Goal: Communication & Community: Participate in discussion

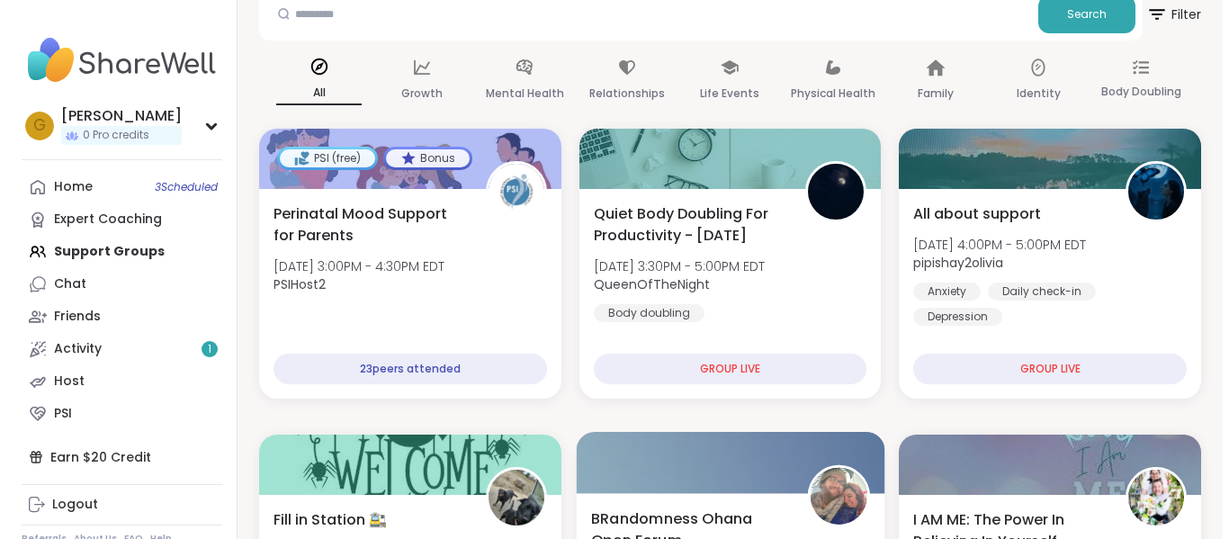
scroll to position [103, 0]
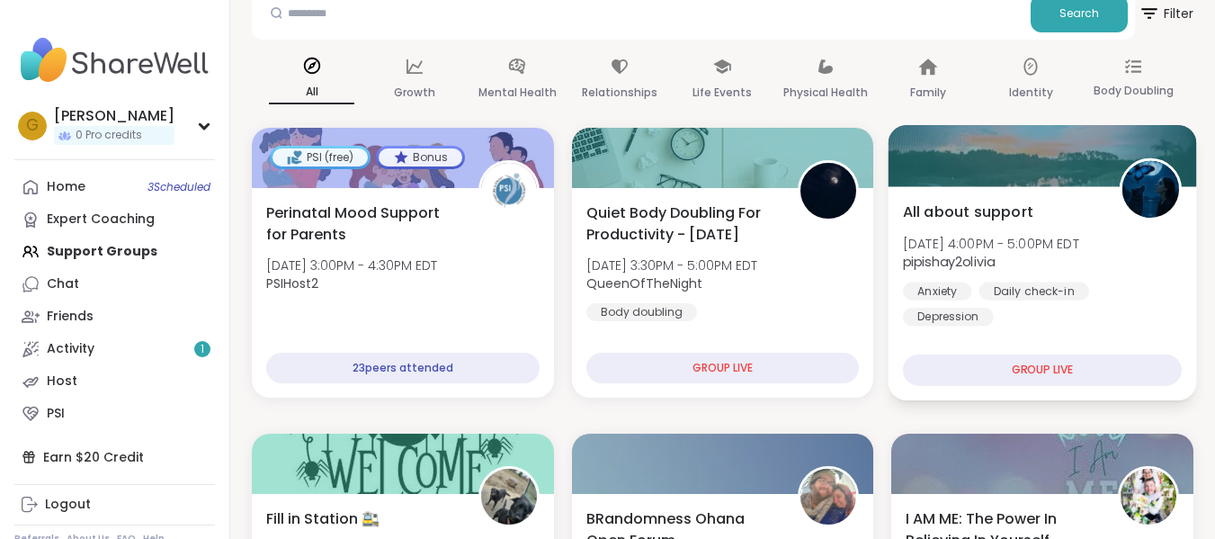
click at [949, 196] on div "All about support Tue, Oct 14 | 4:00PM - 5:00PM EDT pipishay2olivia Anxiety Dai…" at bounding box center [1043, 293] width 308 height 214
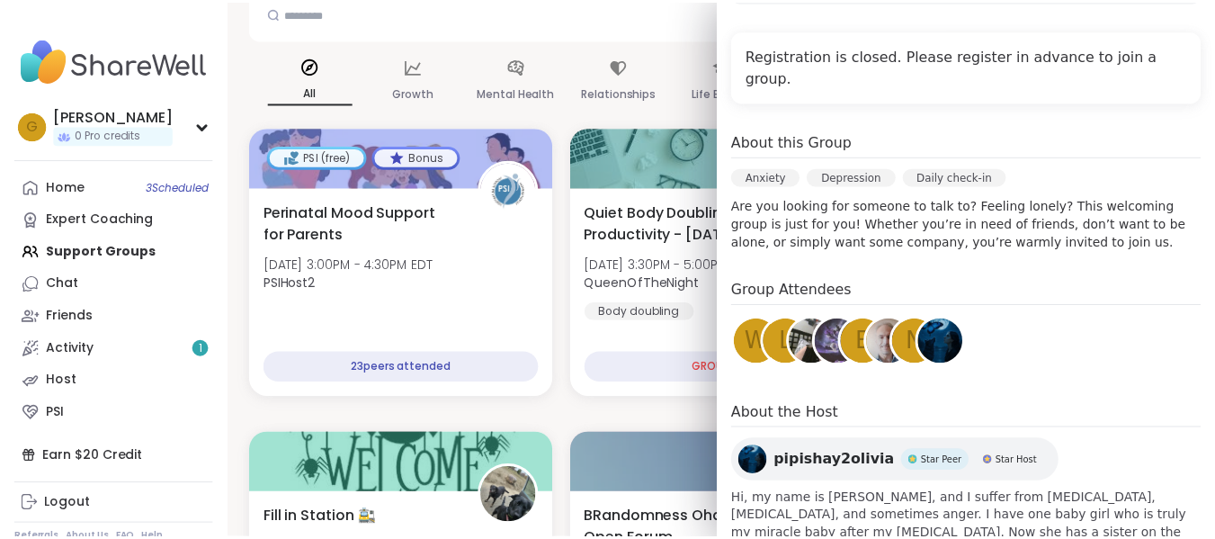
scroll to position [376, 0]
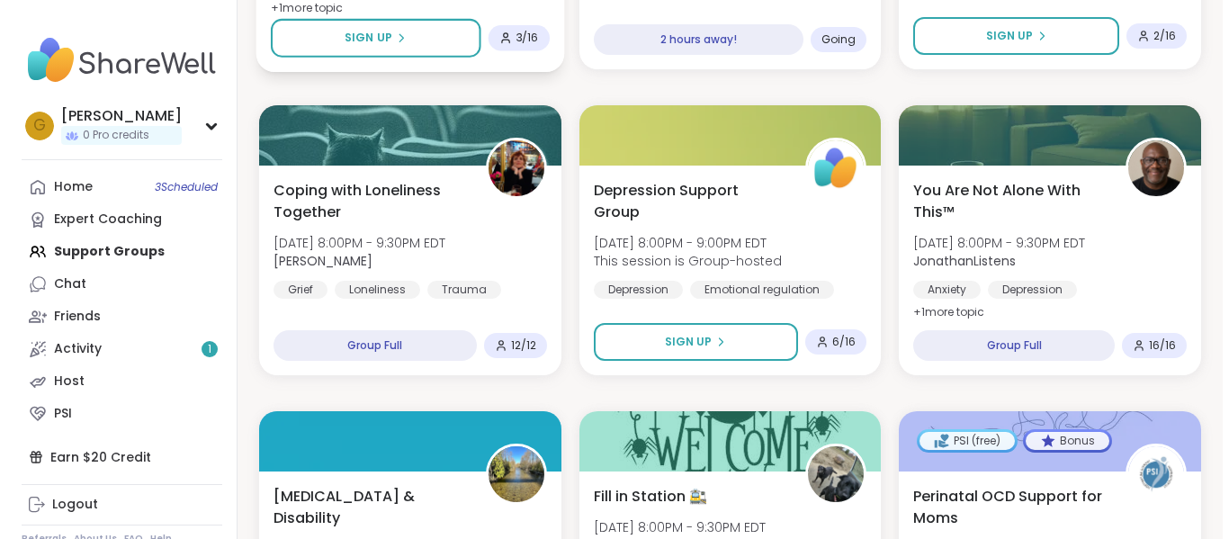
scroll to position [1962, 0]
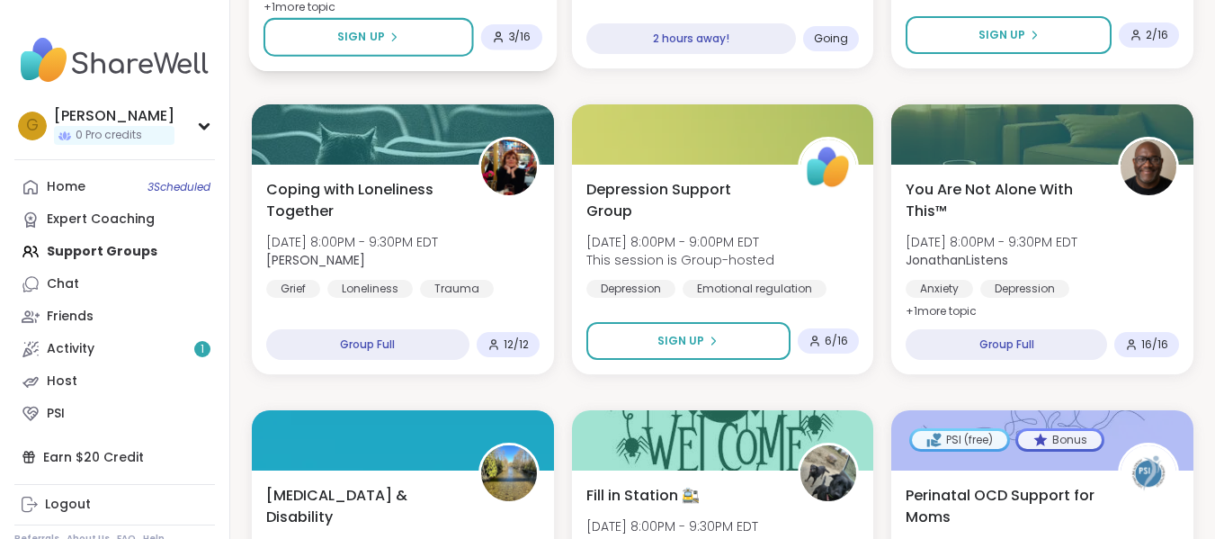
click at [409, 286] on div "Loneliness" at bounding box center [369, 289] width 85 height 18
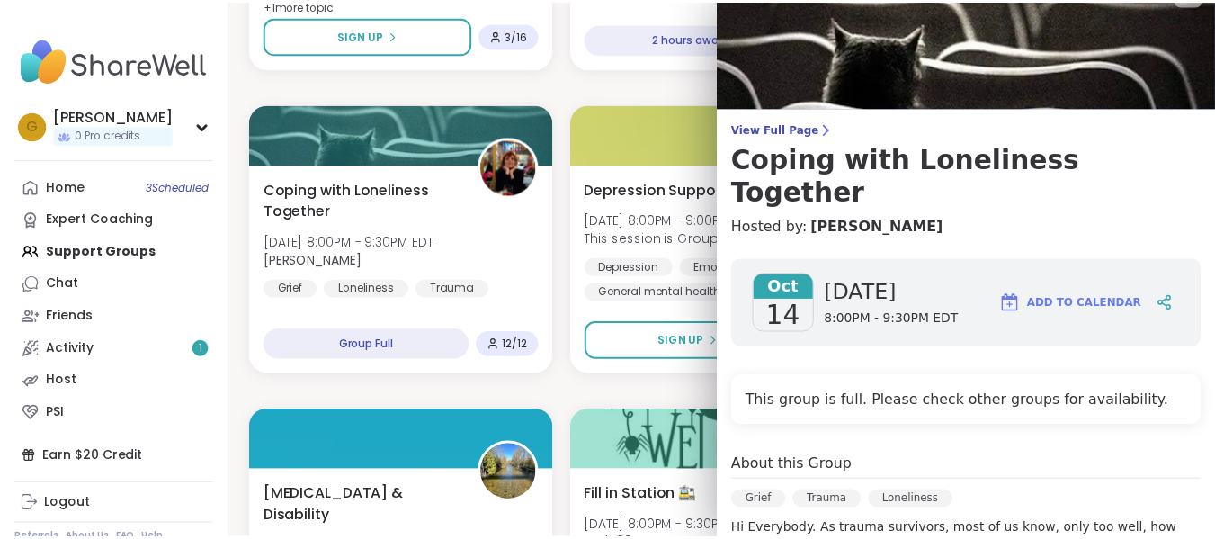
scroll to position [0, 0]
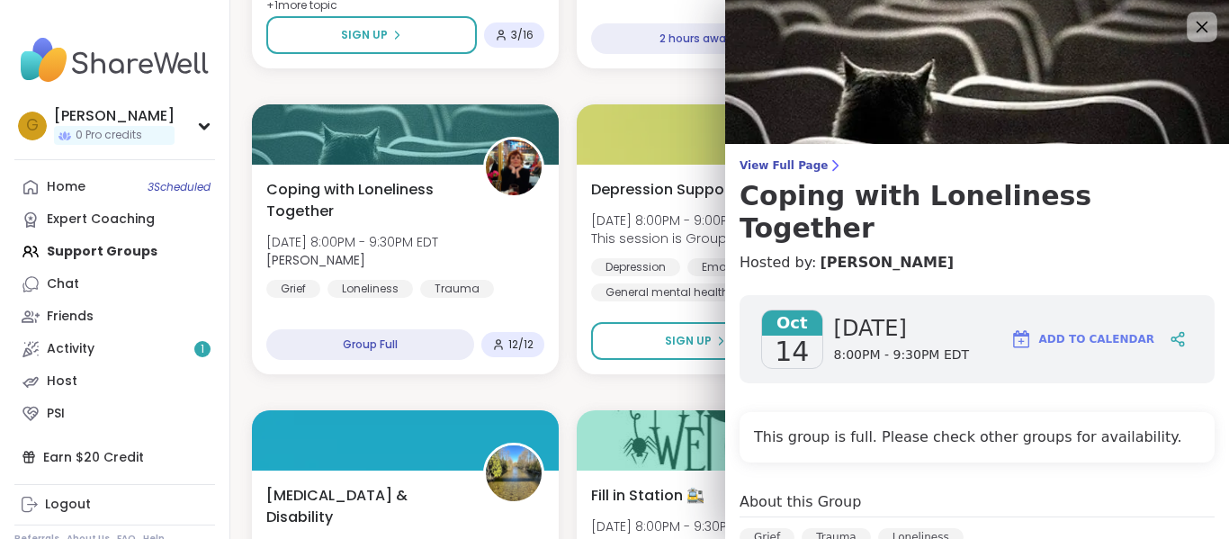
click at [1196, 27] on icon at bounding box center [1202, 28] width 12 height 12
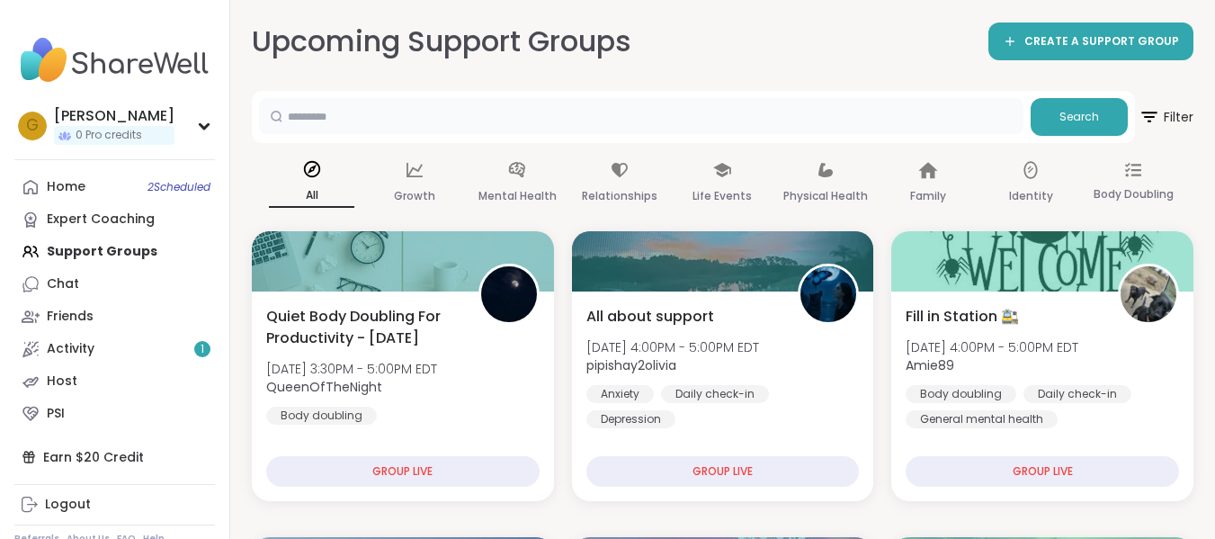
click at [699, 119] on input "text" at bounding box center [641, 116] width 765 height 36
type input "***"
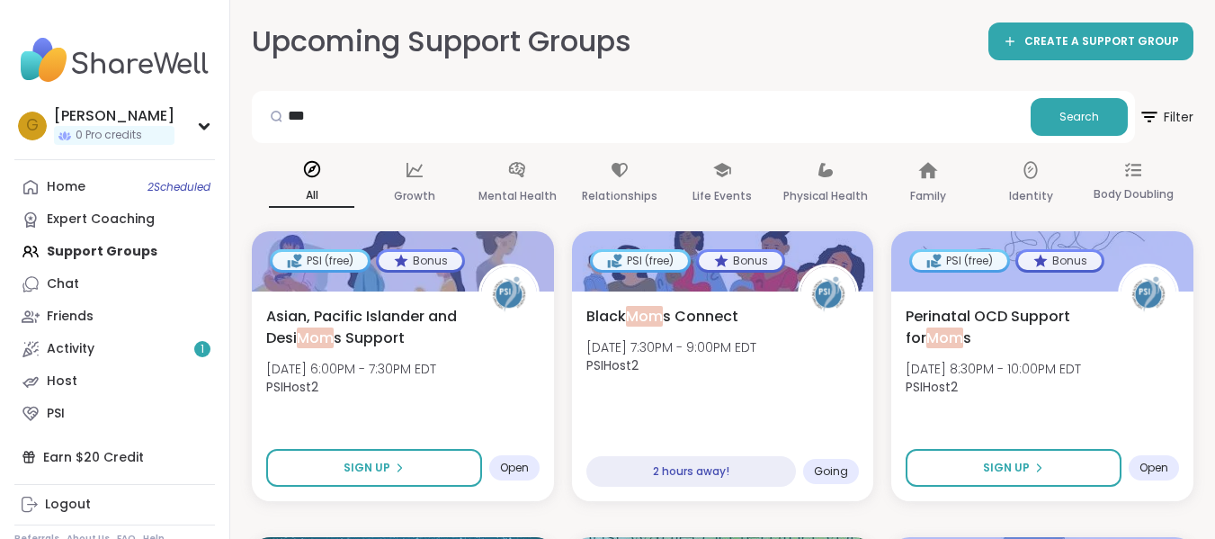
click at [139, 246] on div "Home 2 Scheduled Expert Coaching Support Groups Chat Friends Activity 1 Host PSI" at bounding box center [114, 300] width 201 height 259
click at [137, 253] on div "Home 2 Scheduled Expert Coaching Support Groups Chat Friends Activity 1 Host PSI" at bounding box center [114, 300] width 201 height 259
click at [138, 252] on div "Home 2 Scheduled Expert Coaching Support Groups Chat Friends Activity 1 Host PSI" at bounding box center [114, 300] width 201 height 259
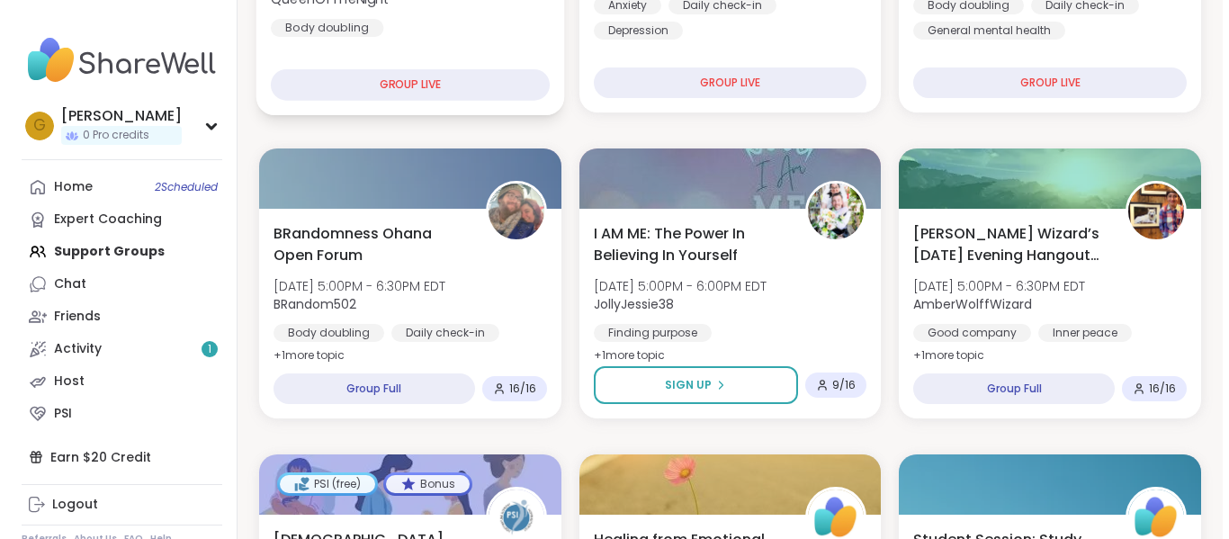
scroll to position [389, 0]
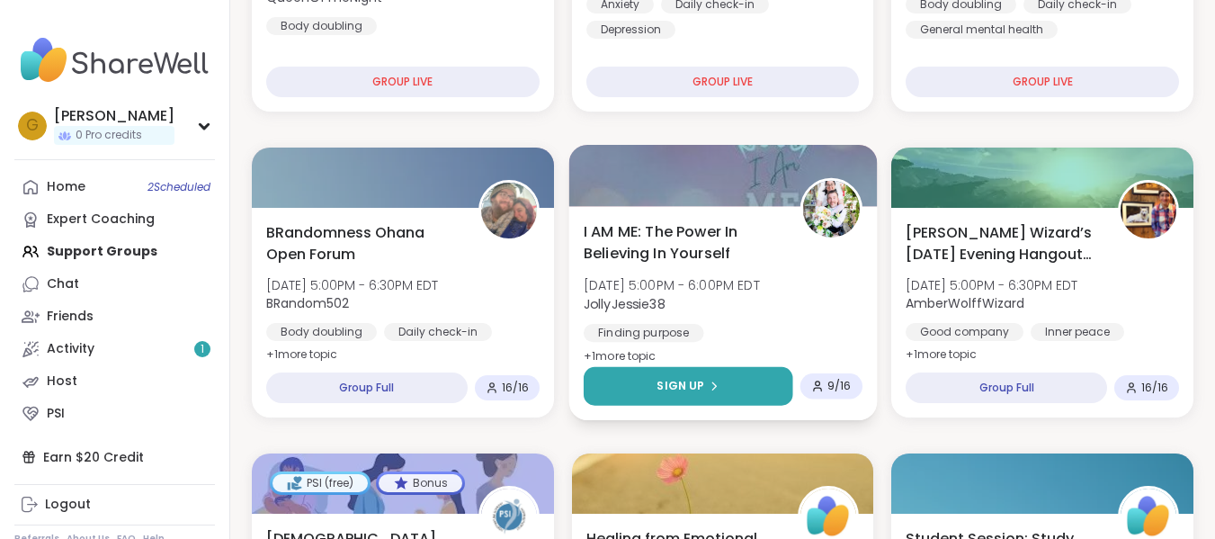
click at [697, 370] on button "Sign Up" at bounding box center [688, 386] width 209 height 39
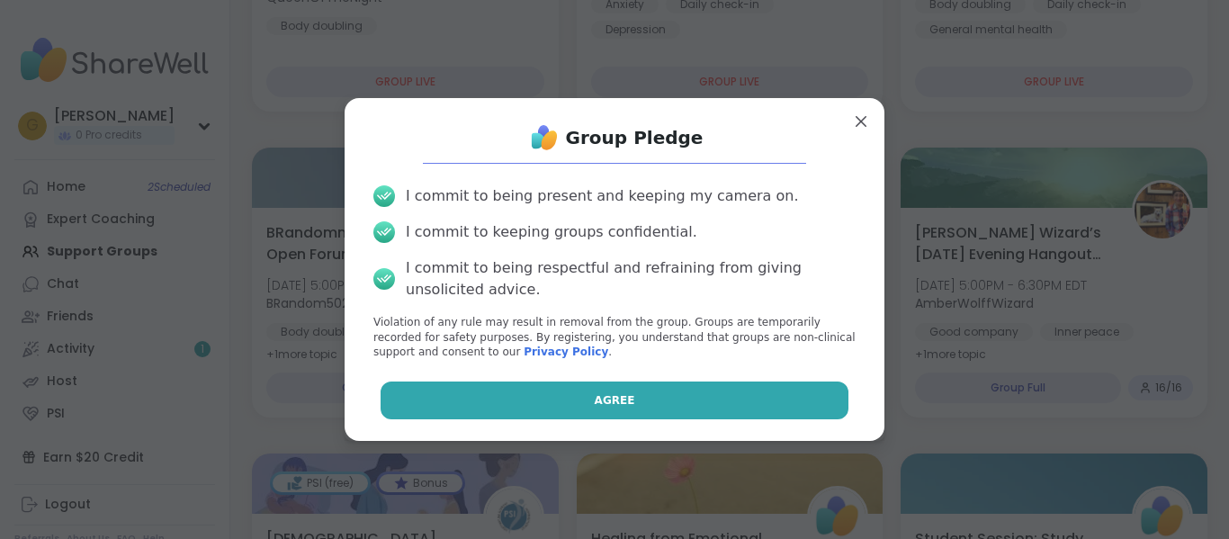
click at [676, 389] on button "Agree" at bounding box center [614, 400] width 469 height 38
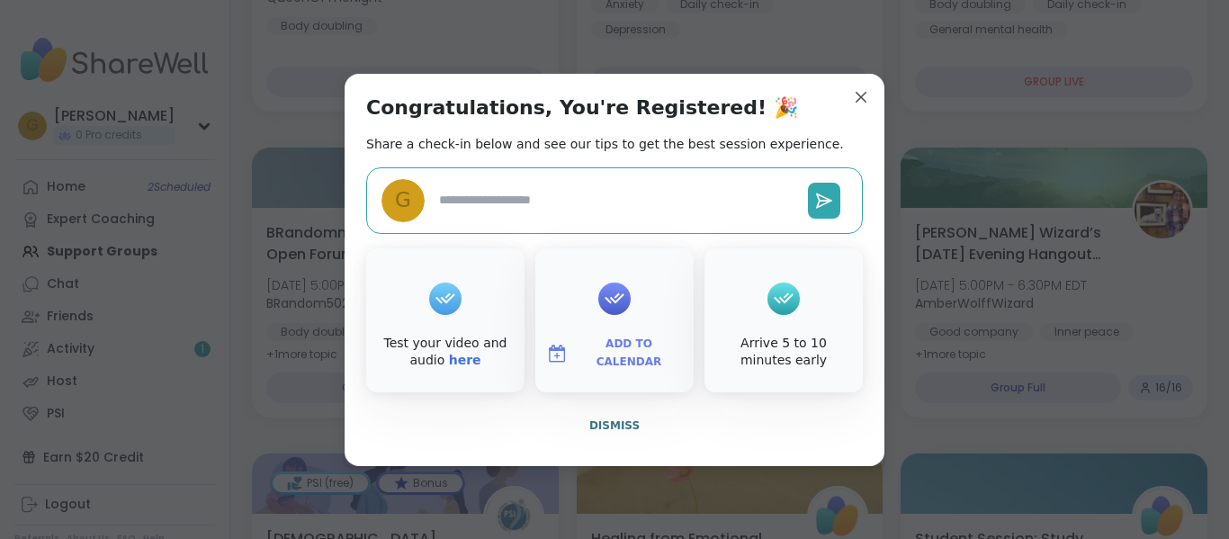
type textarea "*"
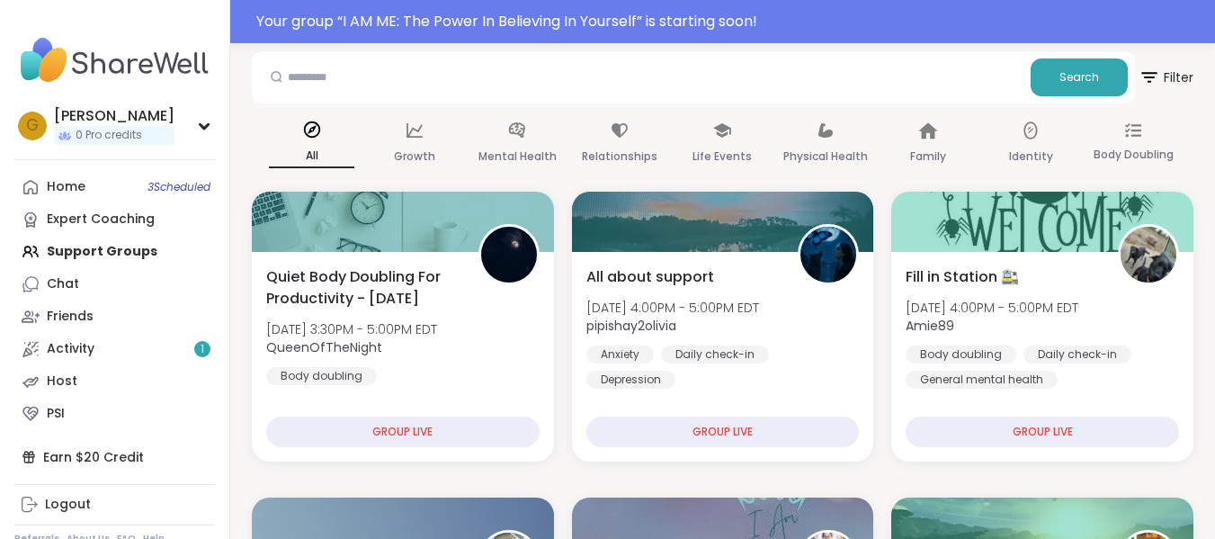
scroll to position [0, 0]
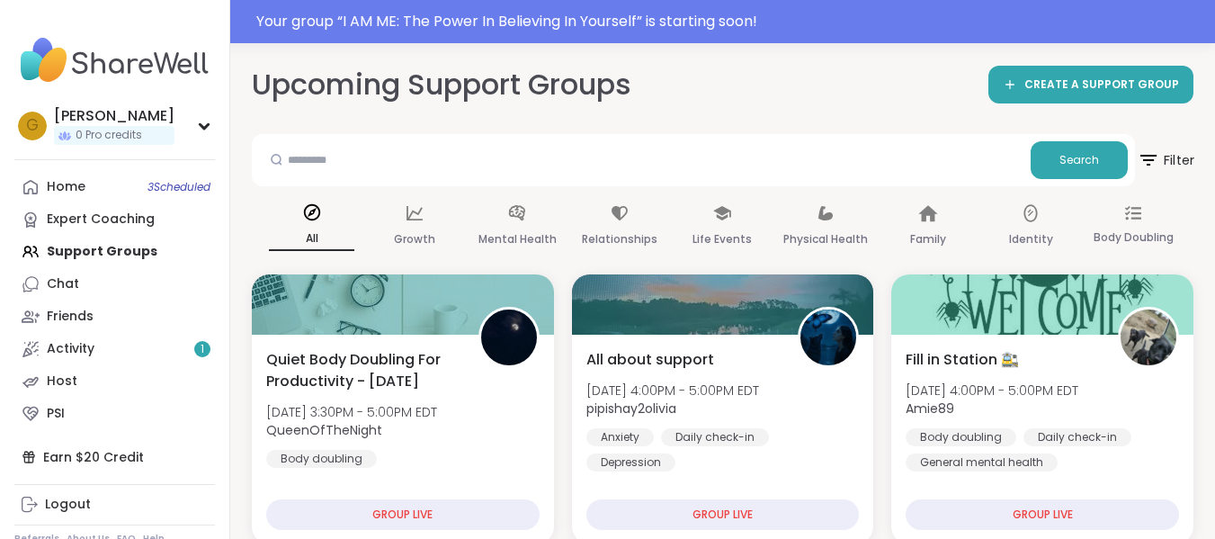
click at [1148, 163] on icon at bounding box center [1148, 159] width 22 height 22
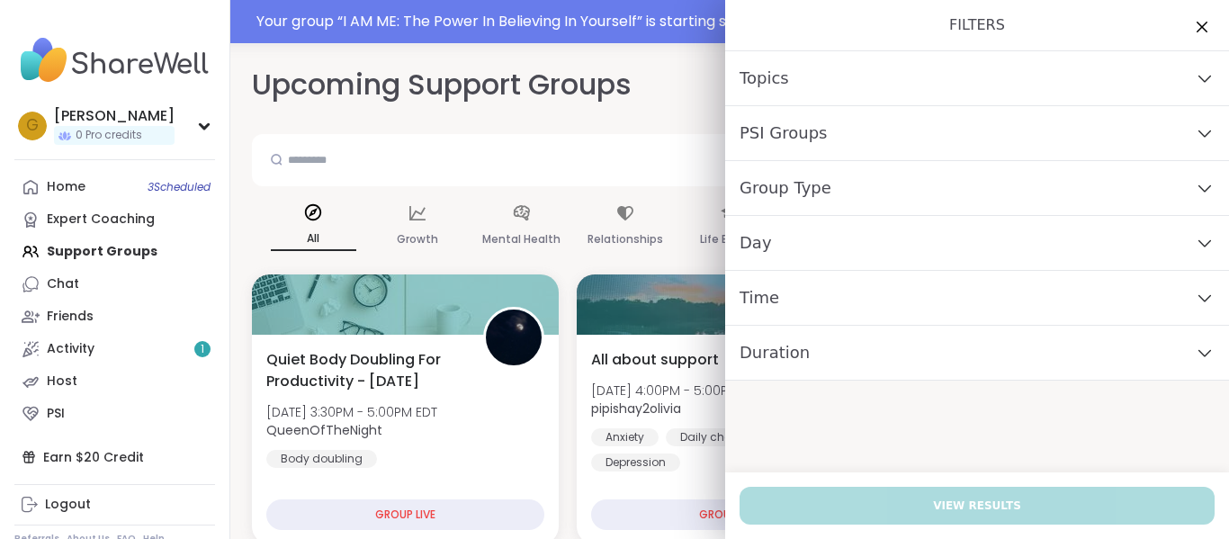
click at [1036, 258] on div "Day" at bounding box center [977, 243] width 504 height 55
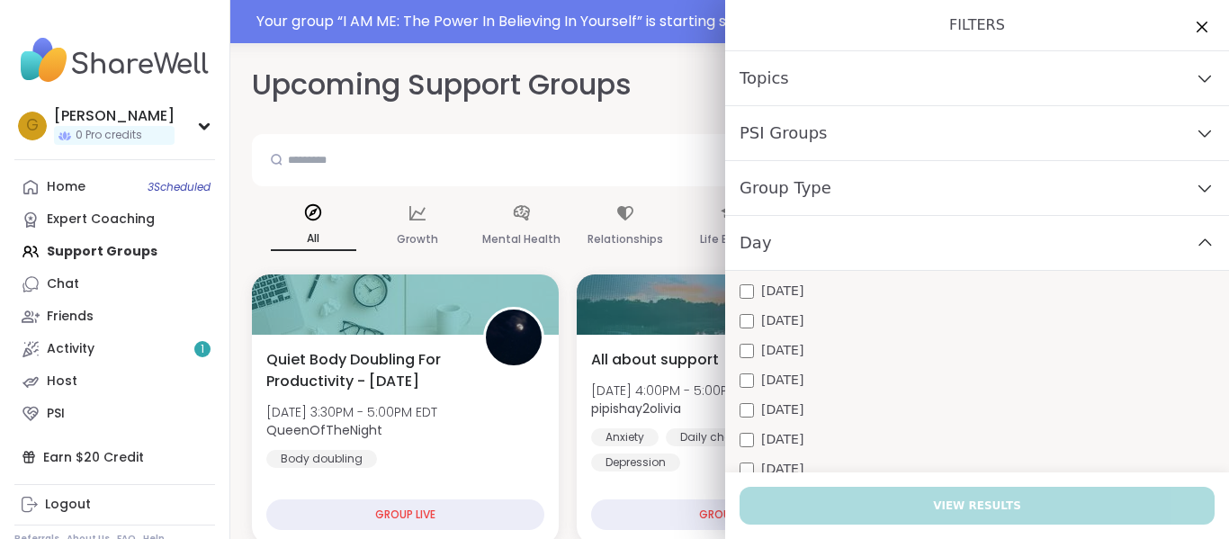
click at [798, 323] on div "Tuesday" at bounding box center [976, 320] width 475 height 19
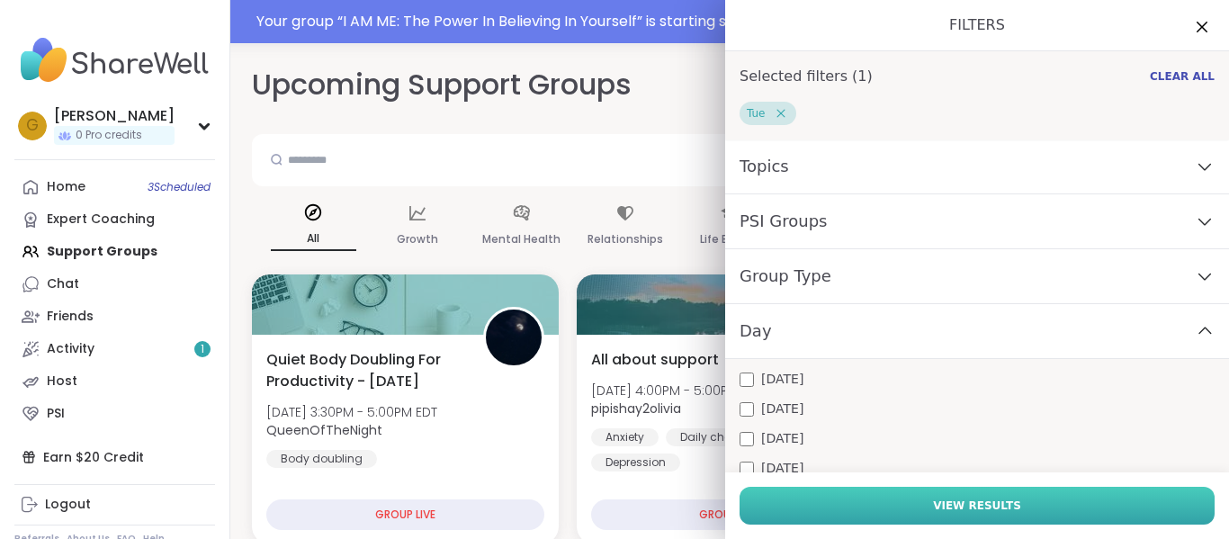
click at [962, 515] on button "View Results" at bounding box center [976, 506] width 475 height 38
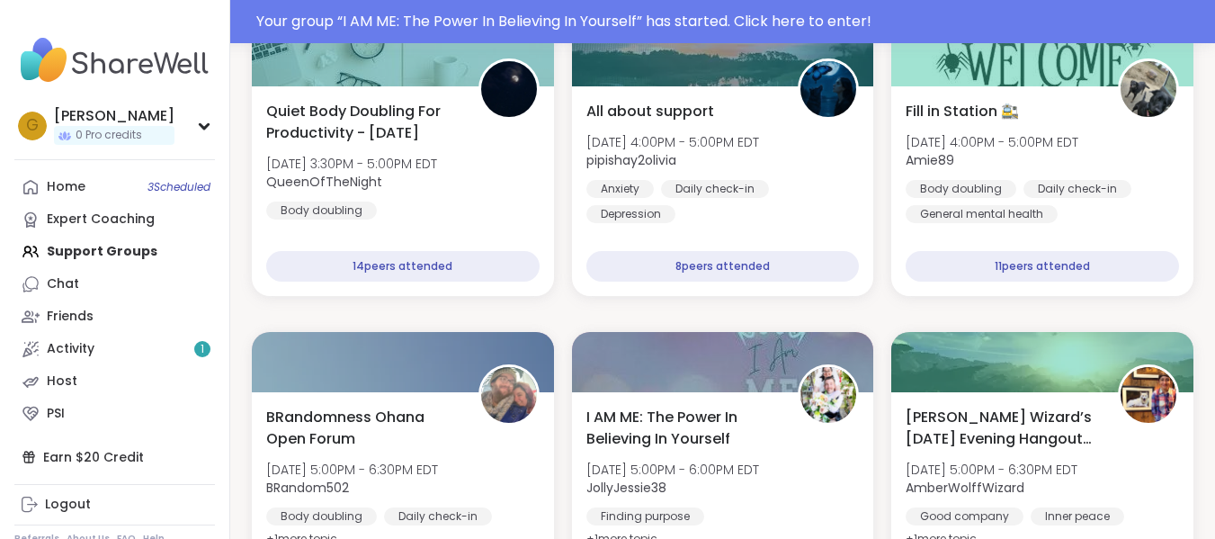
scroll to position [289, 0]
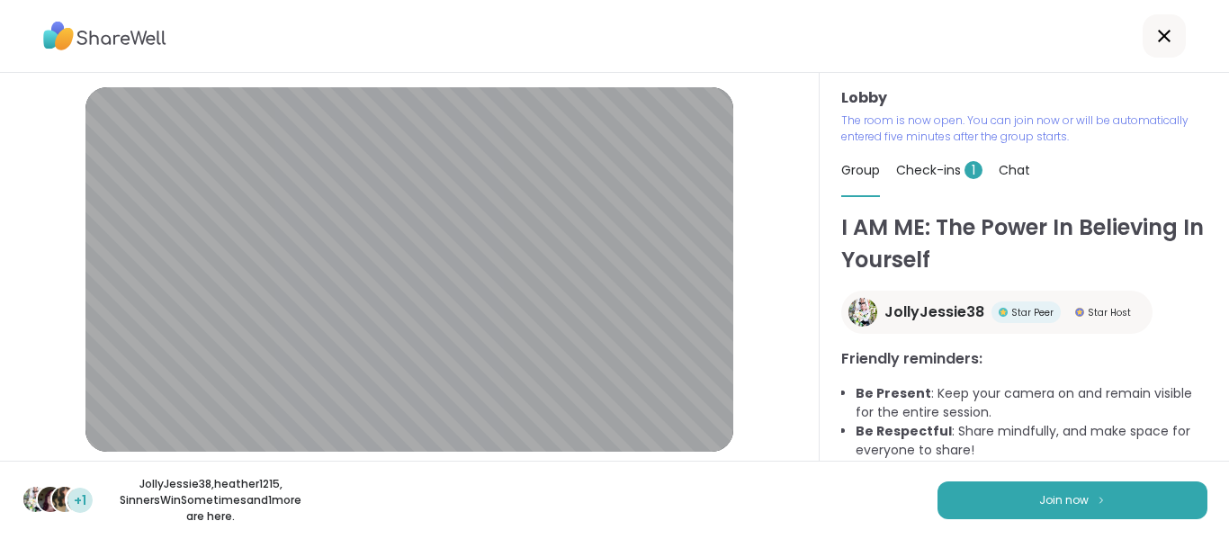
scroll to position [45, 0]
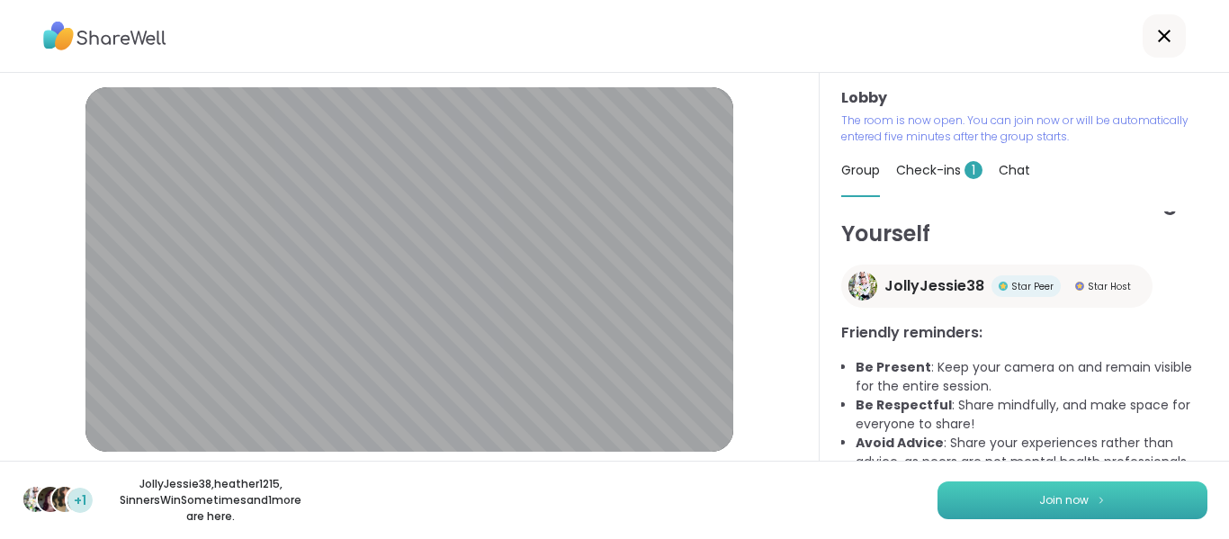
click at [991, 508] on button "Join now" at bounding box center [1072, 500] width 270 height 38
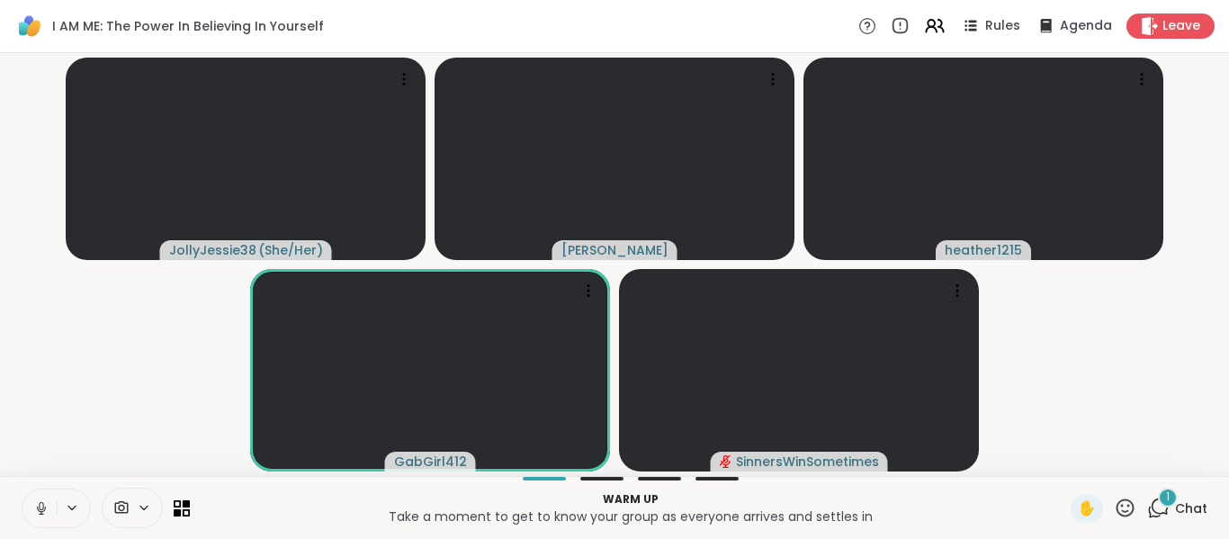
click at [1158, 496] on div "1" at bounding box center [1168, 498] width 20 height 20
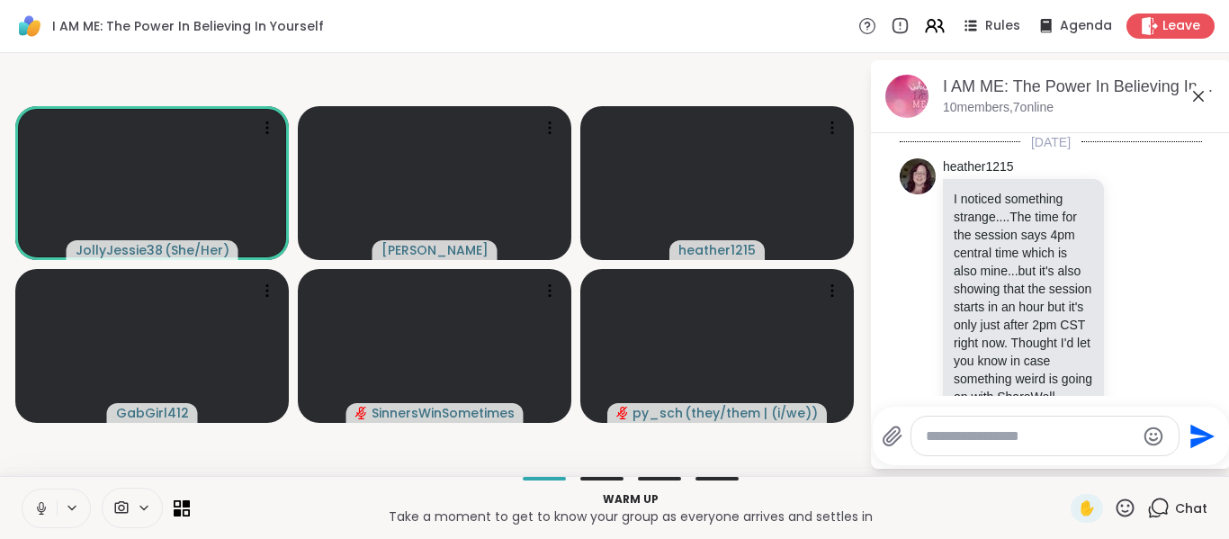
scroll to position [6575, 0]
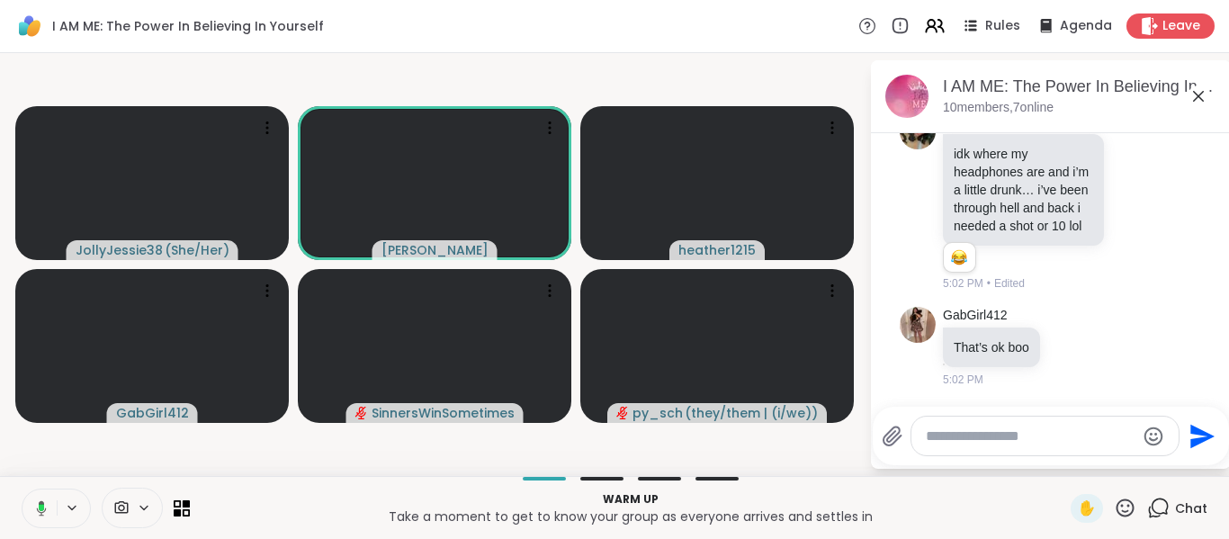
click at [116, 500] on icon at bounding box center [121, 507] width 16 height 17
click at [39, 501] on icon at bounding box center [39, 508] width 16 height 16
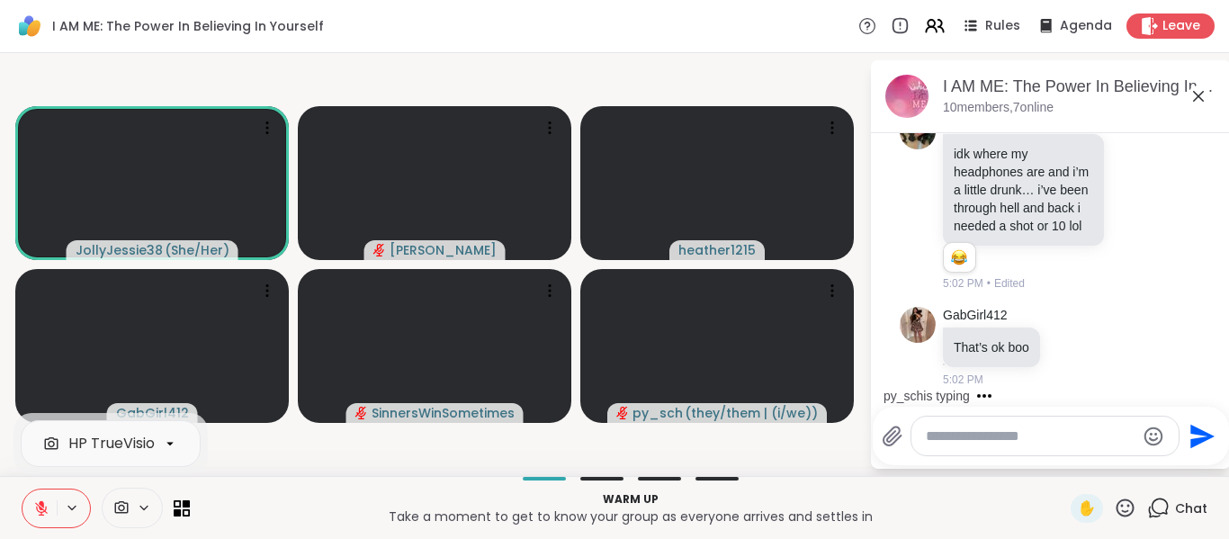
click at [40, 500] on icon at bounding box center [41, 508] width 16 height 16
click at [48, 515] on icon at bounding box center [41, 508] width 16 height 16
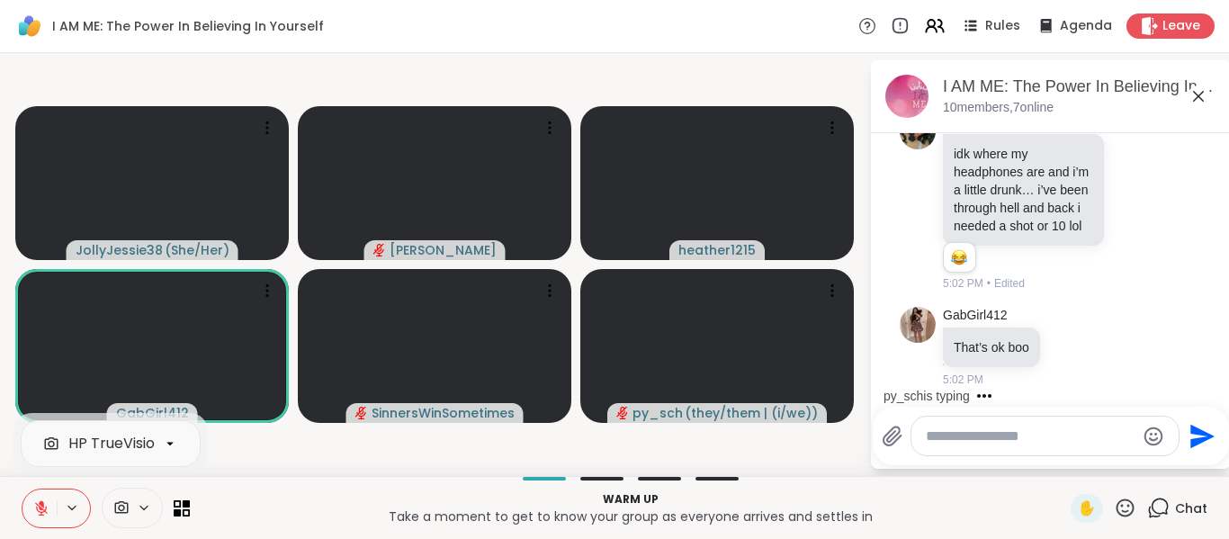
click at [120, 504] on icon at bounding box center [121, 507] width 16 height 17
click at [553, 117] on video-player-container "JollyJessie38 ( She/Her ) Gilnanelson heather1215 GabGirl412 SinnersWinSometime…" at bounding box center [434, 264] width 847 height 408
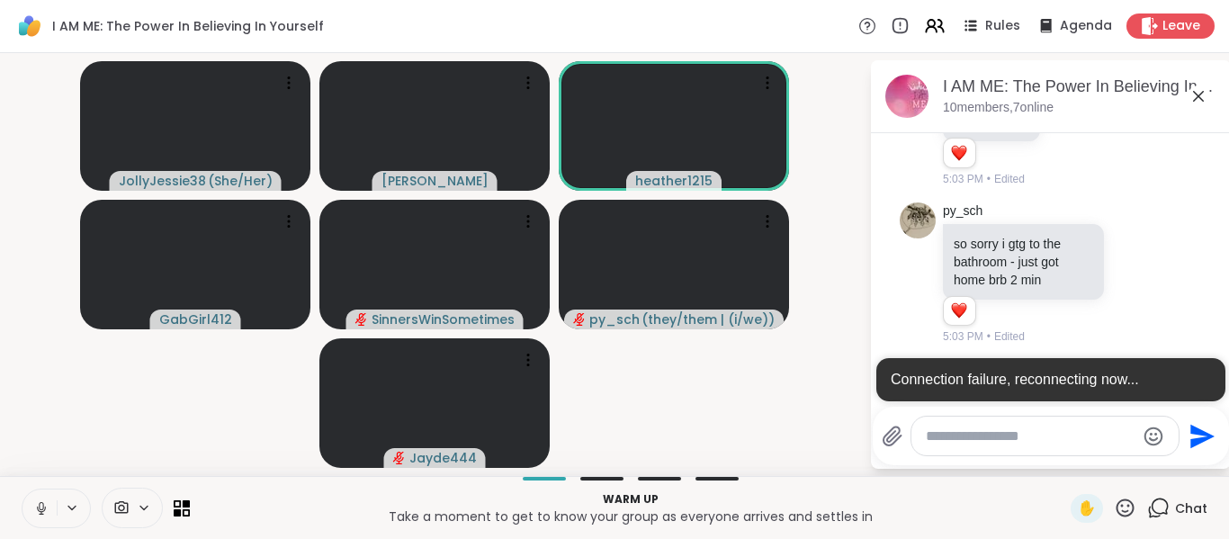
scroll to position [6825, 0]
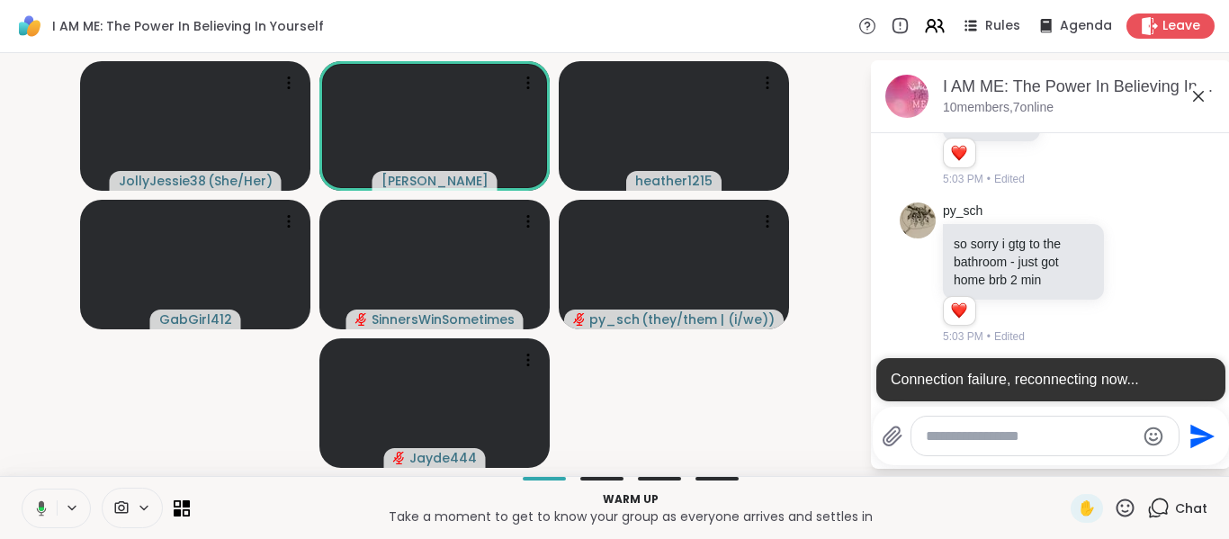
click at [125, 506] on icon at bounding box center [121, 507] width 16 height 17
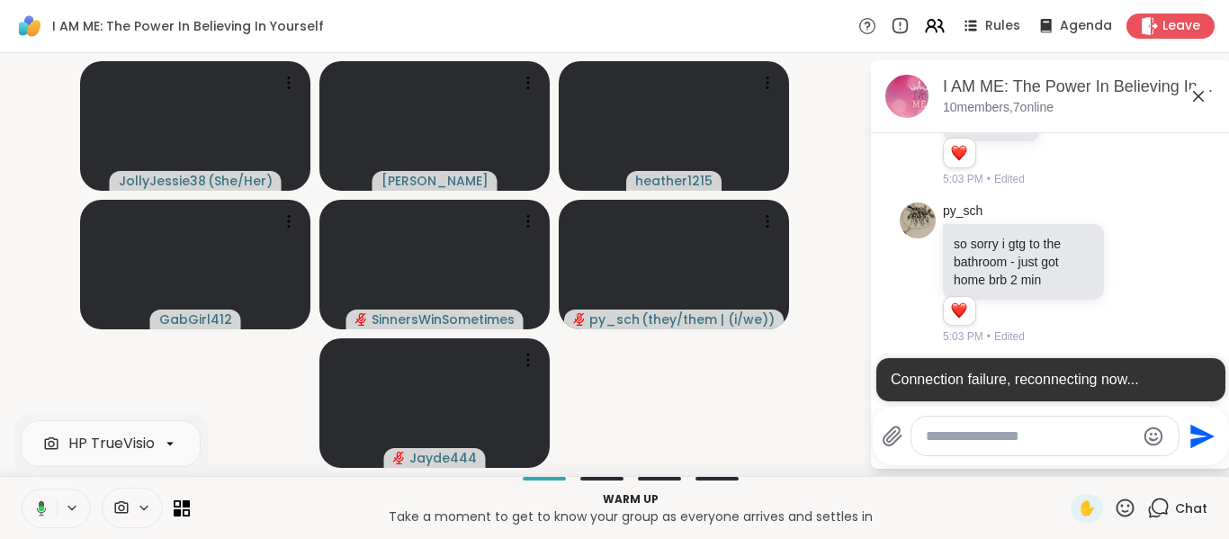
click at [28, 500] on button at bounding box center [38, 508] width 37 height 38
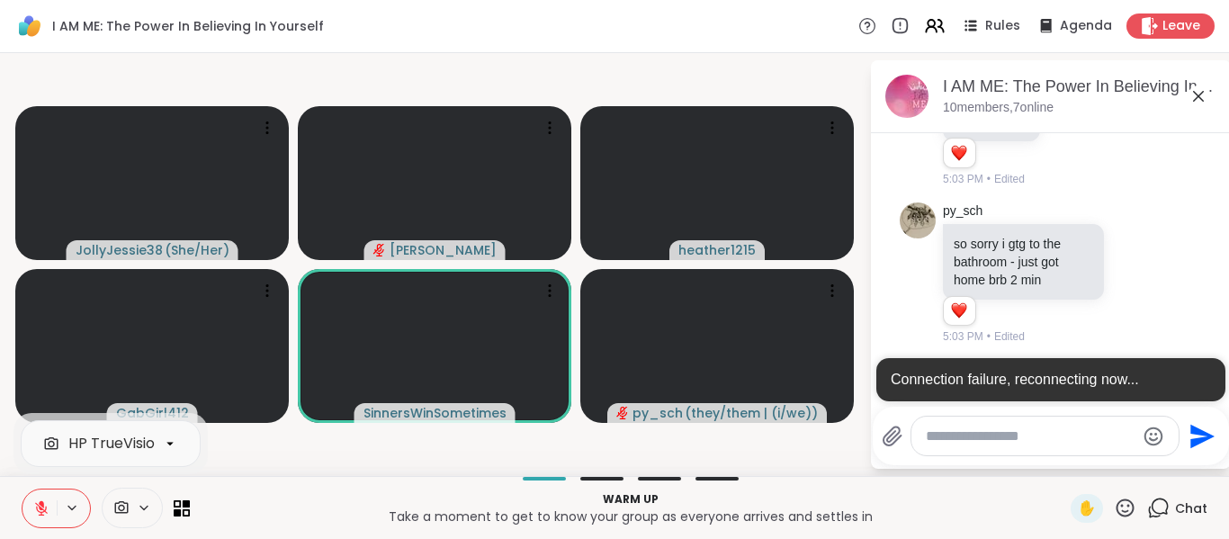
click at [126, 512] on icon at bounding box center [121, 507] width 13 height 13
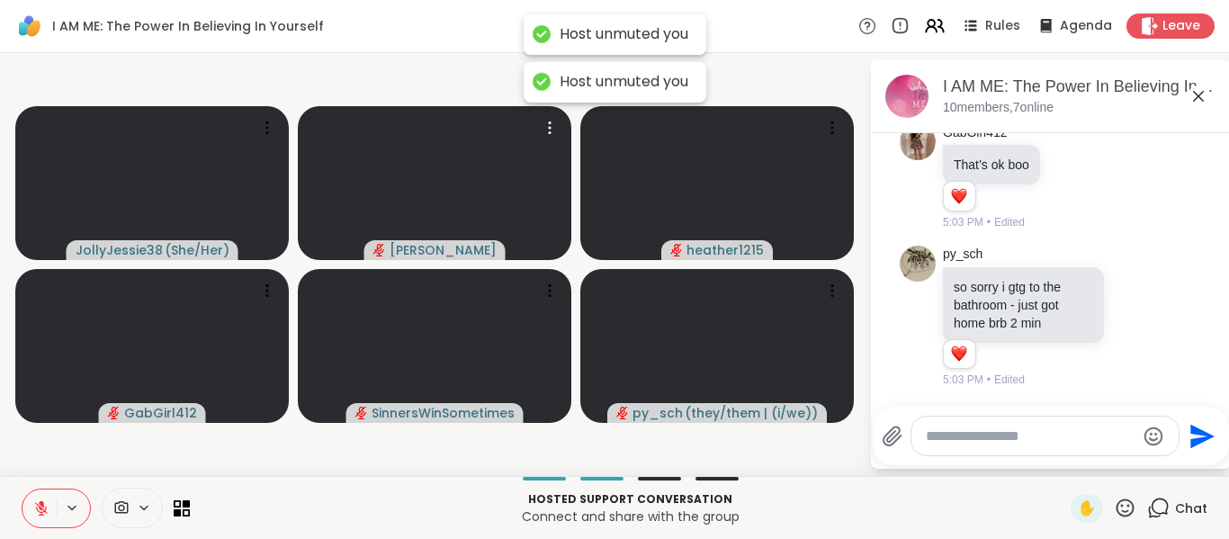
click at [129, 510] on icon at bounding box center [121, 507] width 16 height 17
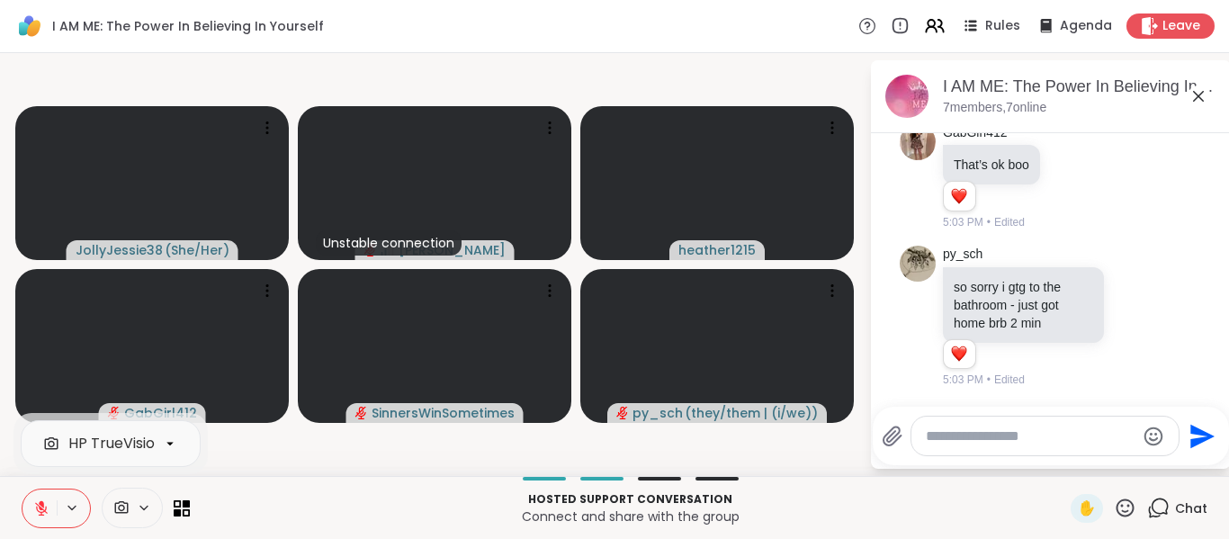
click at [45, 482] on div "HP TrueVision HD Camera Hosted support conversation Connect and share with the …" at bounding box center [614, 507] width 1229 height 63
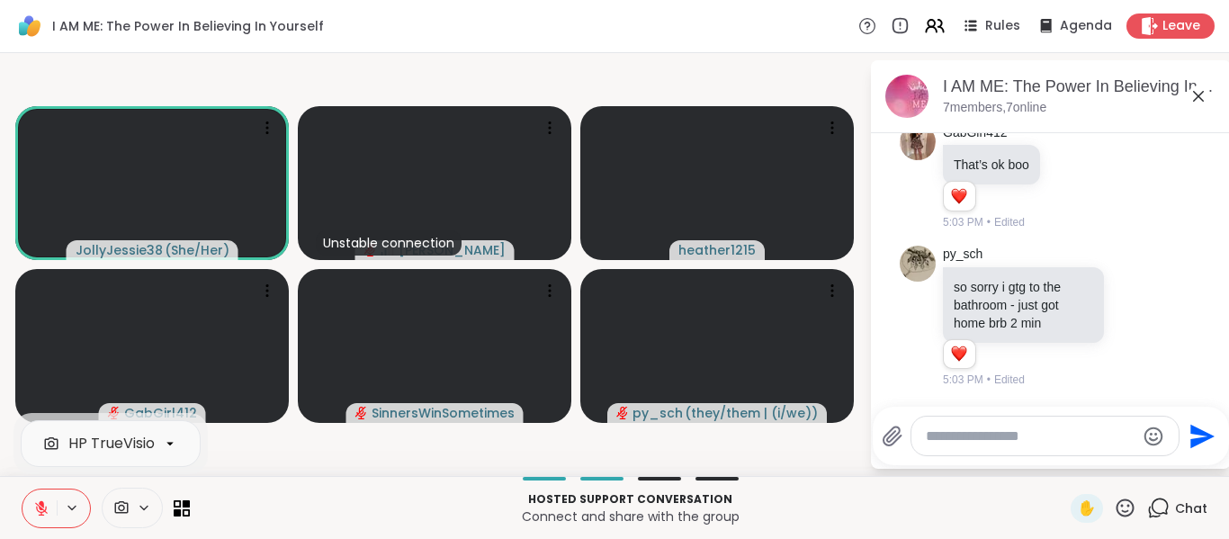
click at [45, 482] on div "HP TrueVision HD Camera Hosted support conversation Connect and share with the …" at bounding box center [614, 507] width 1229 height 63
click at [38, 514] on icon at bounding box center [41, 508] width 16 height 16
click at [38, 504] on icon at bounding box center [41, 508] width 13 height 13
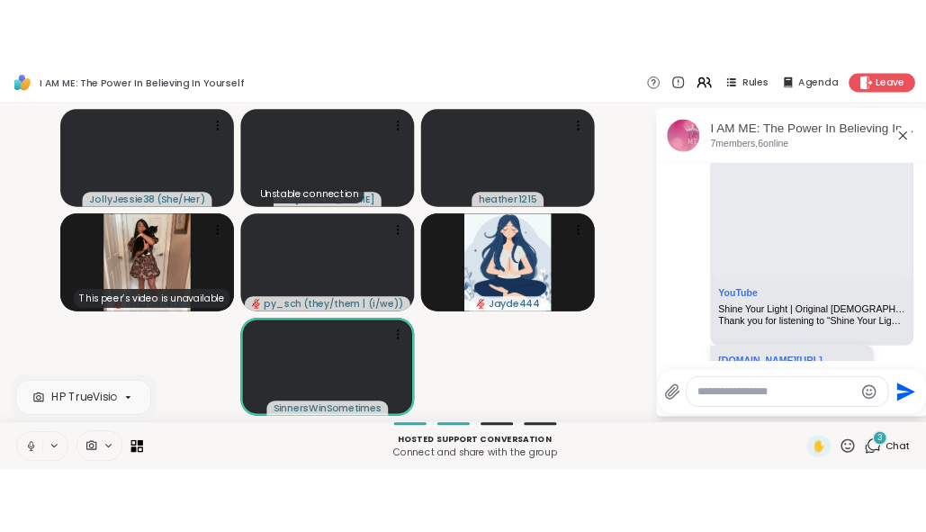
scroll to position [10321, 0]
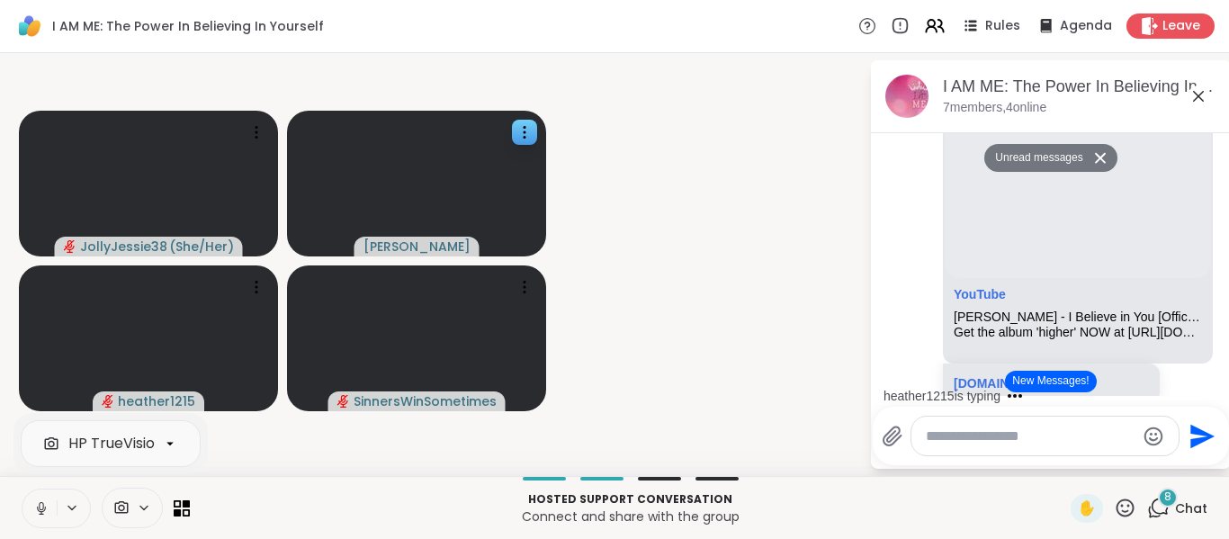
click at [36, 94] on video-player-container "JollyJessie38 ( She/Her ) Gilnanelson heather1215 SinnersWinSometimes" at bounding box center [434, 264] width 847 height 408
click at [926, 427] on textarea "Type your message" at bounding box center [1031, 436] width 210 height 18
type textarea "**********"
click at [127, 67] on video-player-container "JollyJessie38 ( She/Her ) Gilnanelson heather1215 SinnersWinSometimes" at bounding box center [434, 264] width 847 height 408
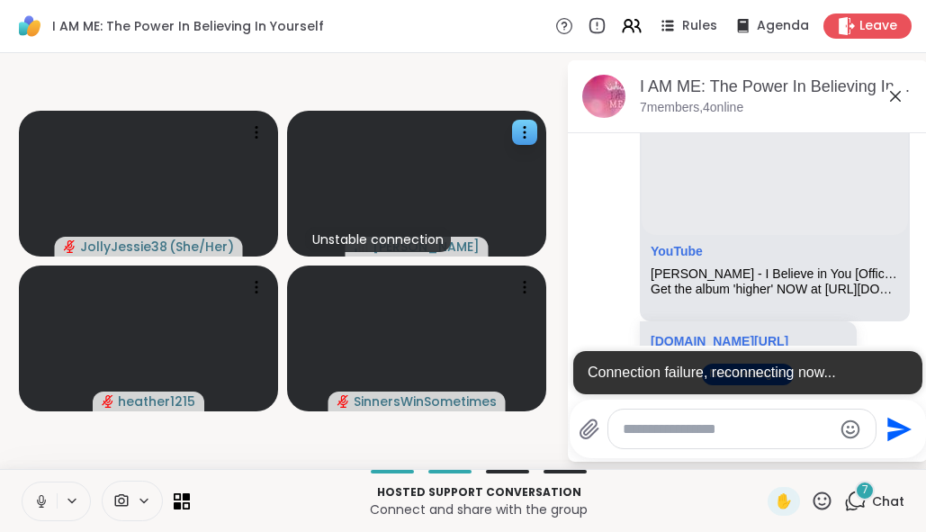
scroll to position [11276, 0]
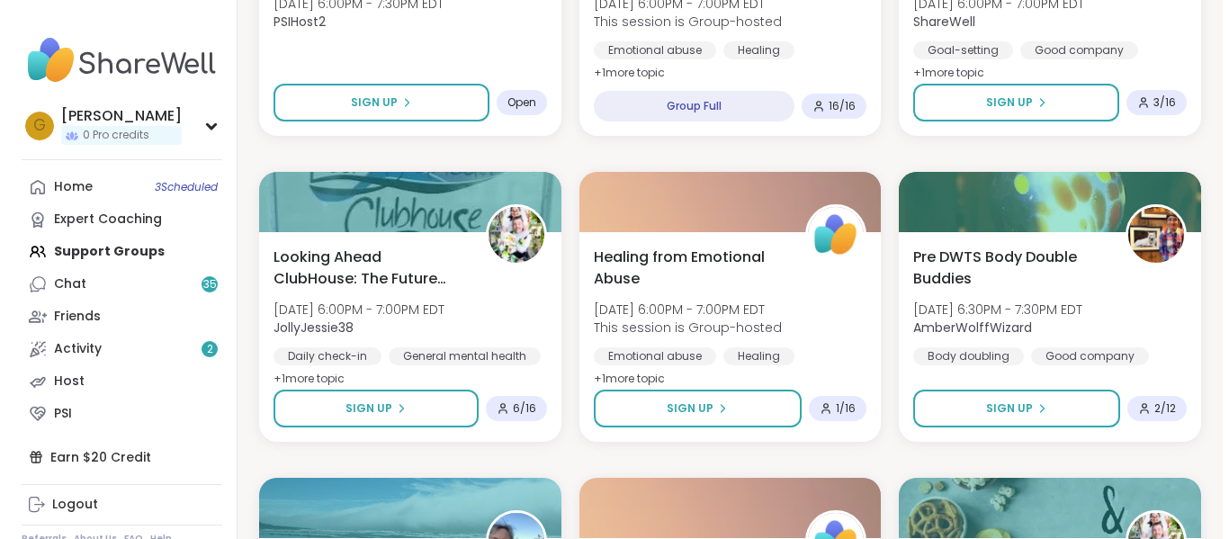
scroll to position [672, 0]
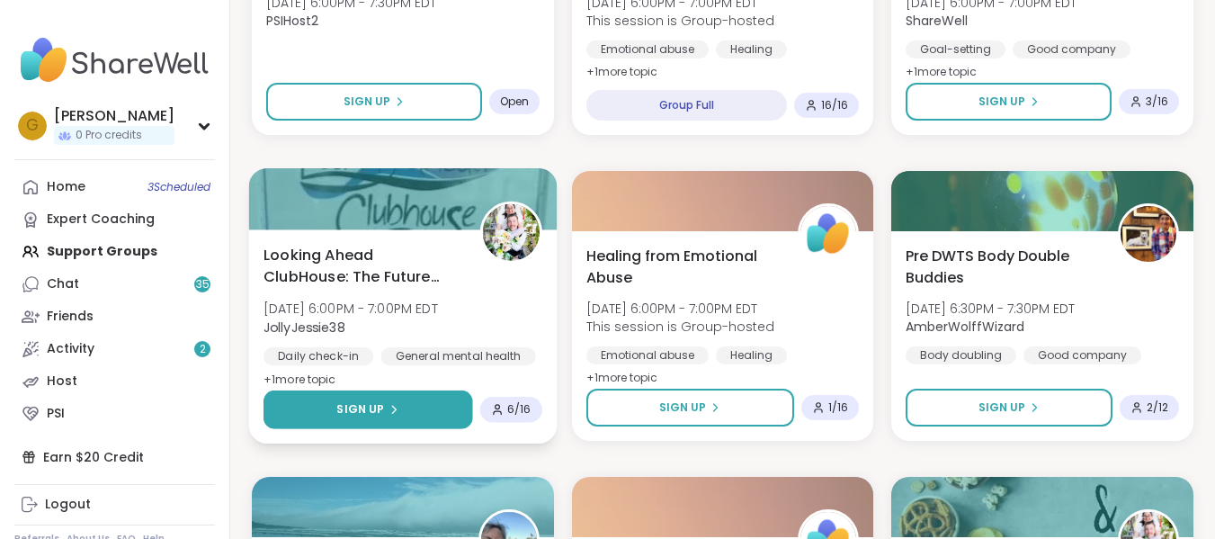
click at [389, 409] on icon at bounding box center [394, 409] width 11 height 11
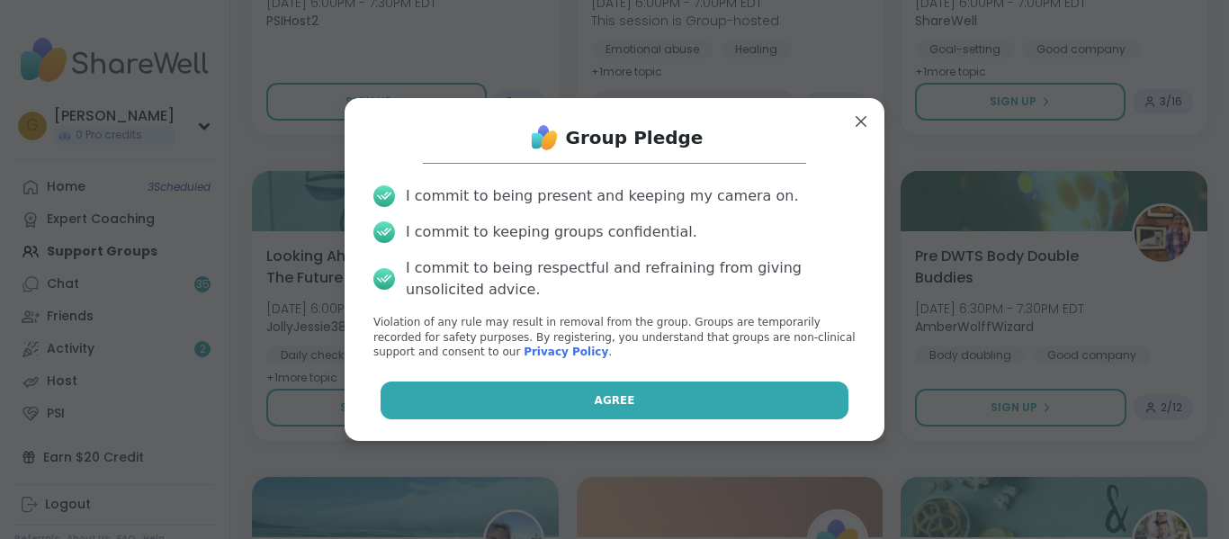
click at [430, 402] on button "Agree" at bounding box center [614, 400] width 469 height 38
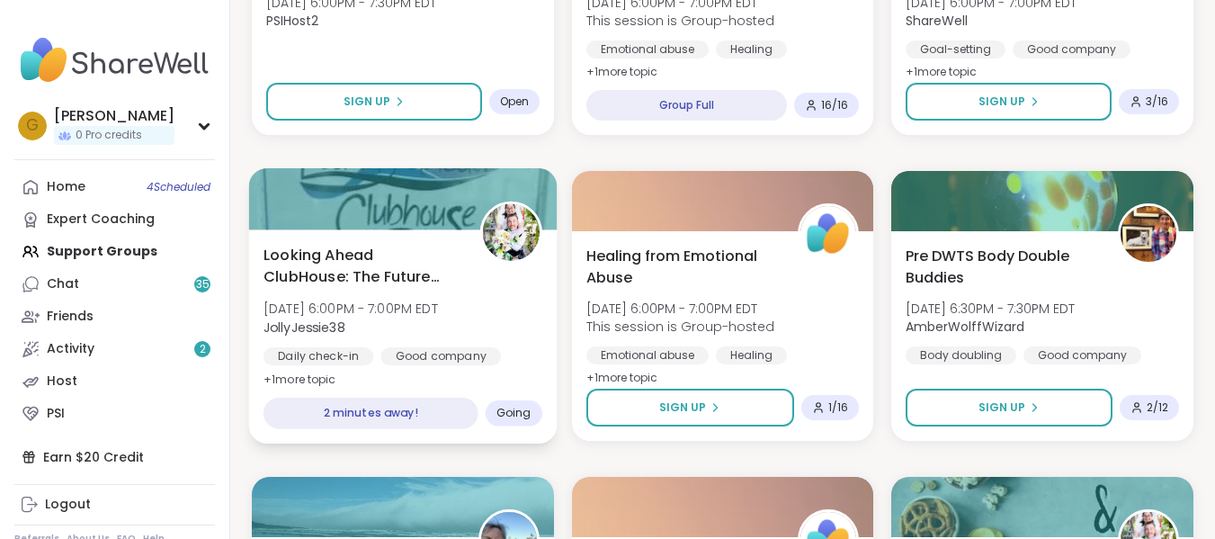
click at [398, 283] on span "Looking Ahead ClubHouse: The Future Awaits You !" at bounding box center [362, 266] width 196 height 44
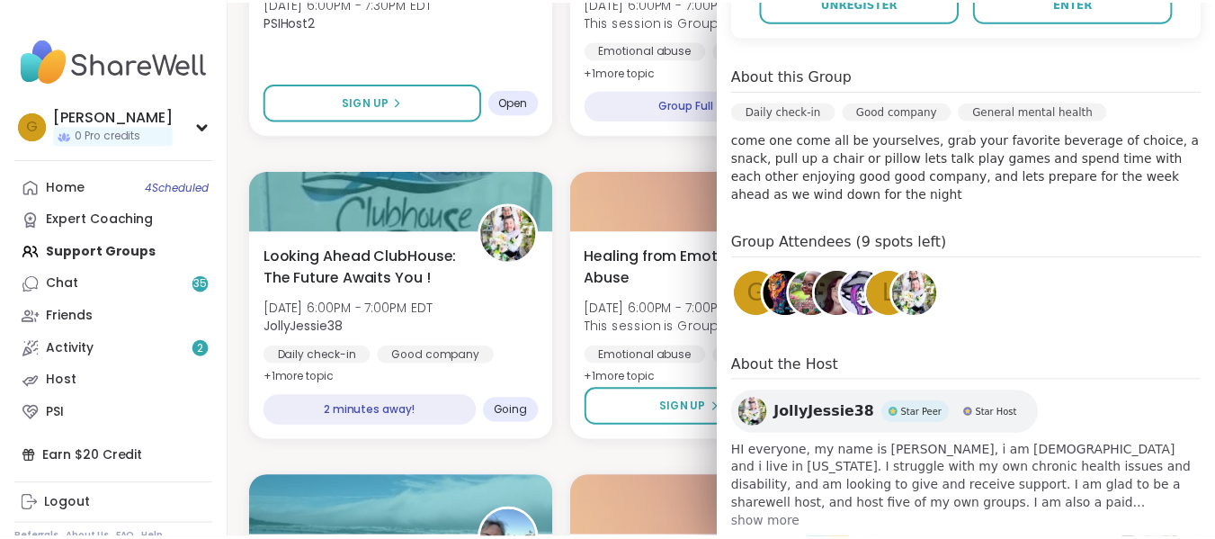
scroll to position [0, 0]
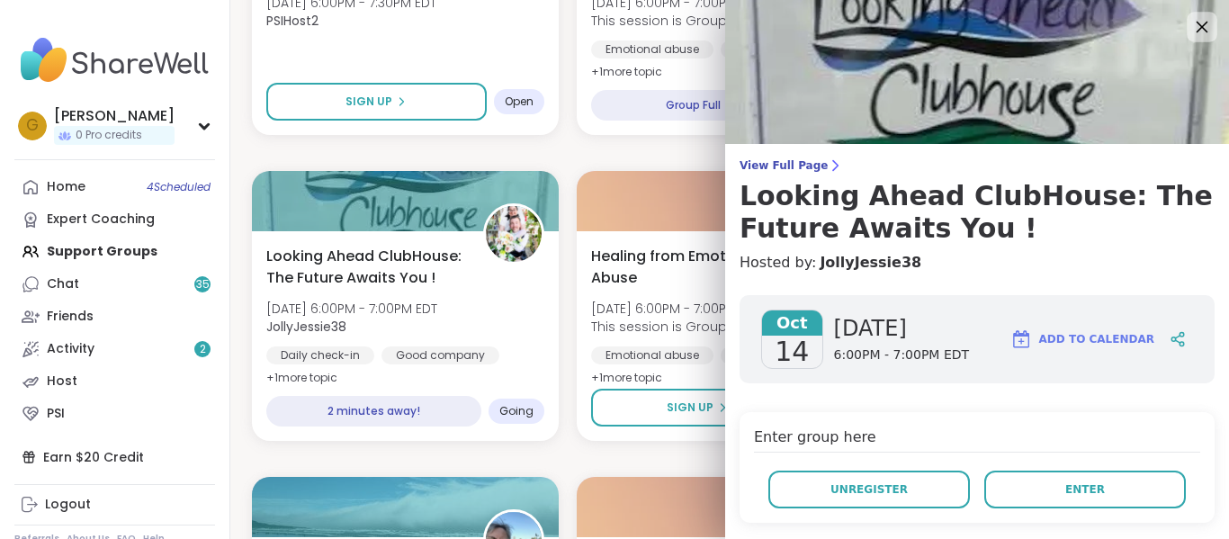
click at [1190, 32] on icon at bounding box center [1201, 26] width 22 height 22
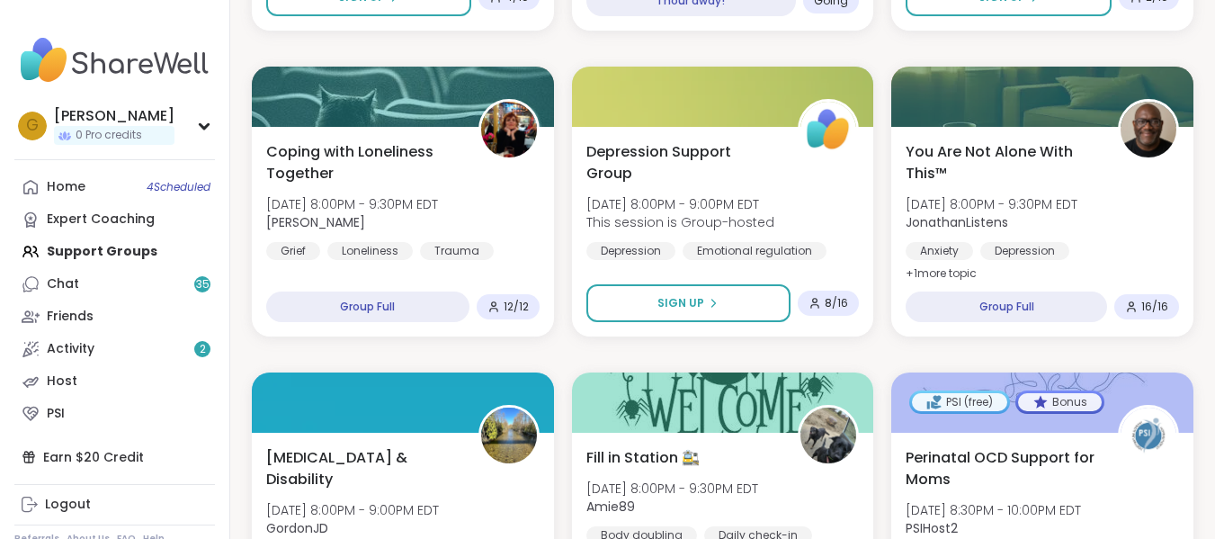
scroll to position [1695, 0]
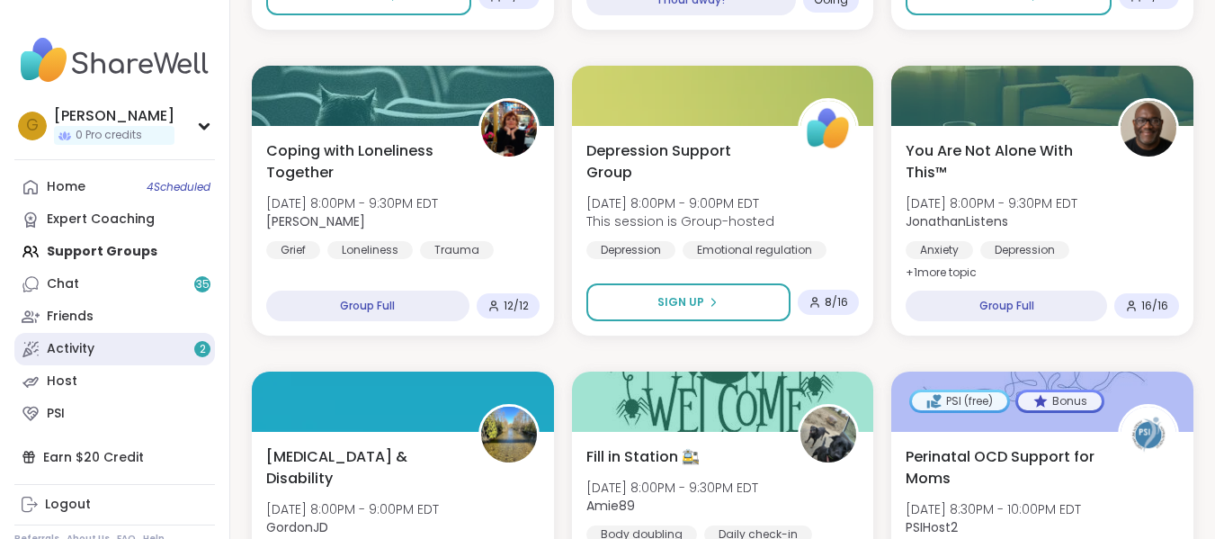
click at [165, 347] on link "Activity 2" at bounding box center [114, 349] width 201 height 32
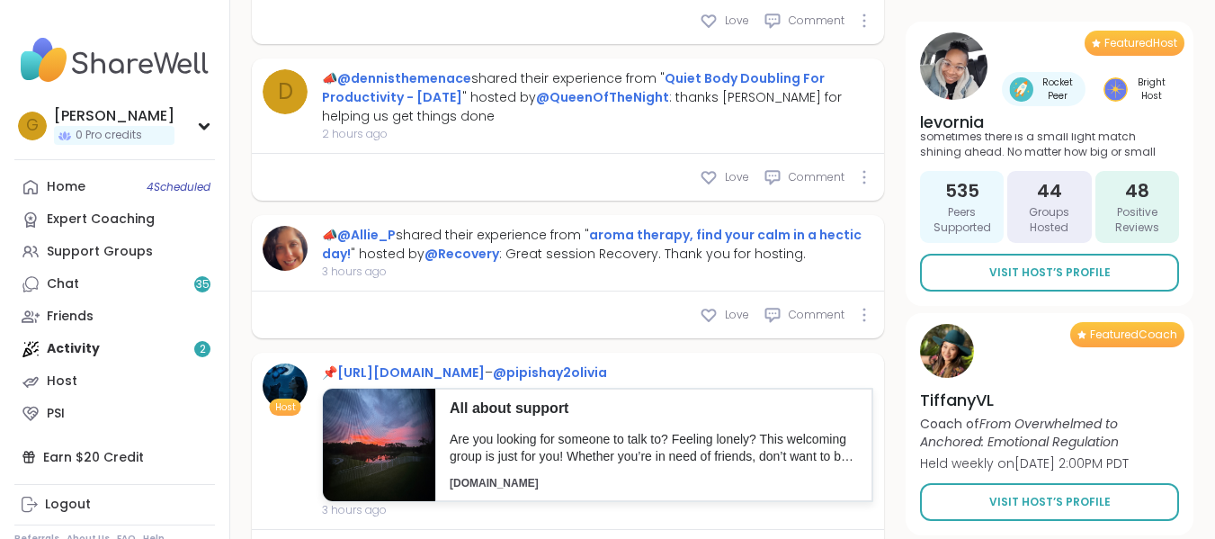
scroll to position [1769, 0]
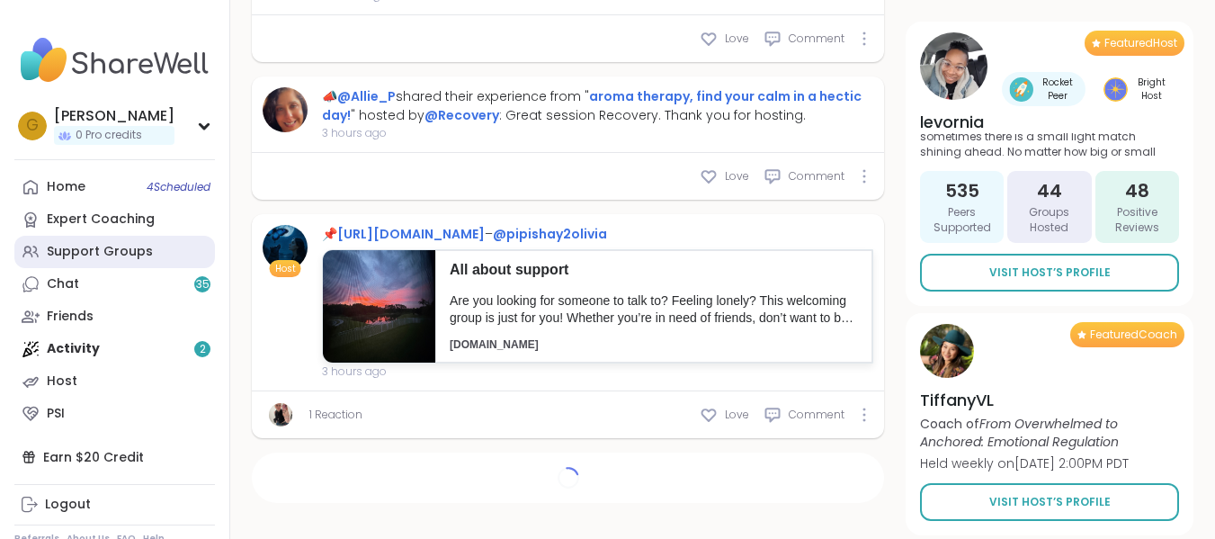
type textarea "*"
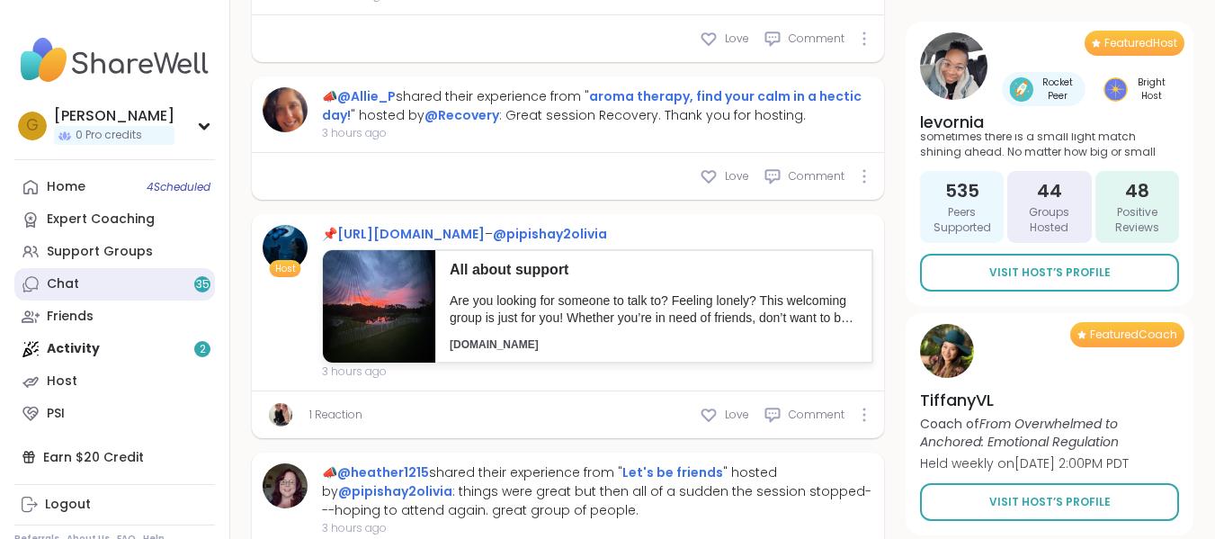
click at [112, 281] on link "Chat 35" at bounding box center [114, 284] width 201 height 32
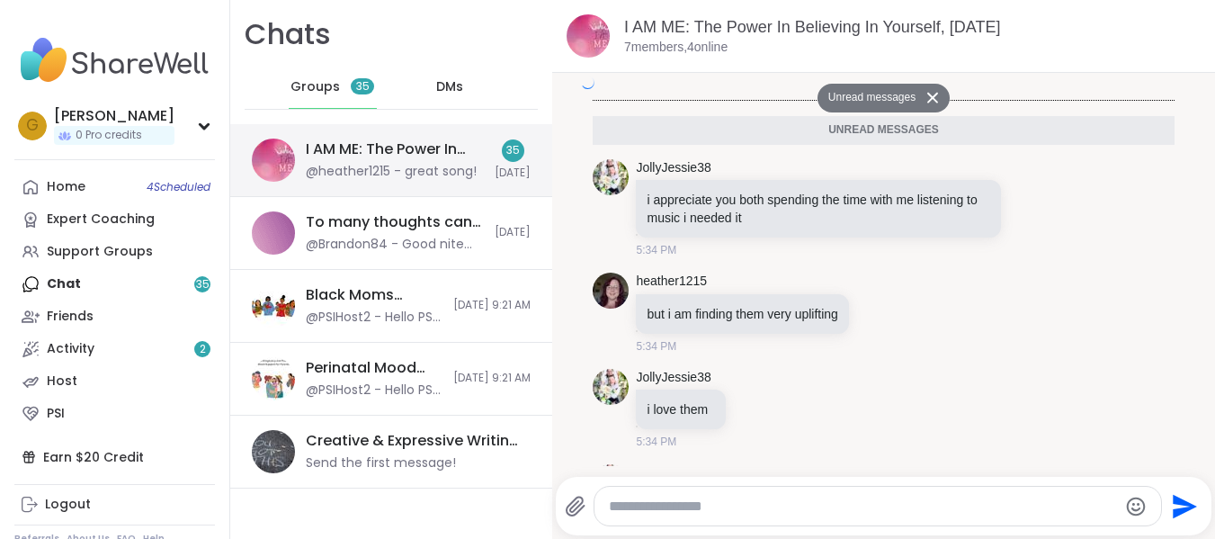
click at [388, 159] on div "I AM ME: The Power In Believing In Yourself, Oct 14" at bounding box center [395, 149] width 178 height 20
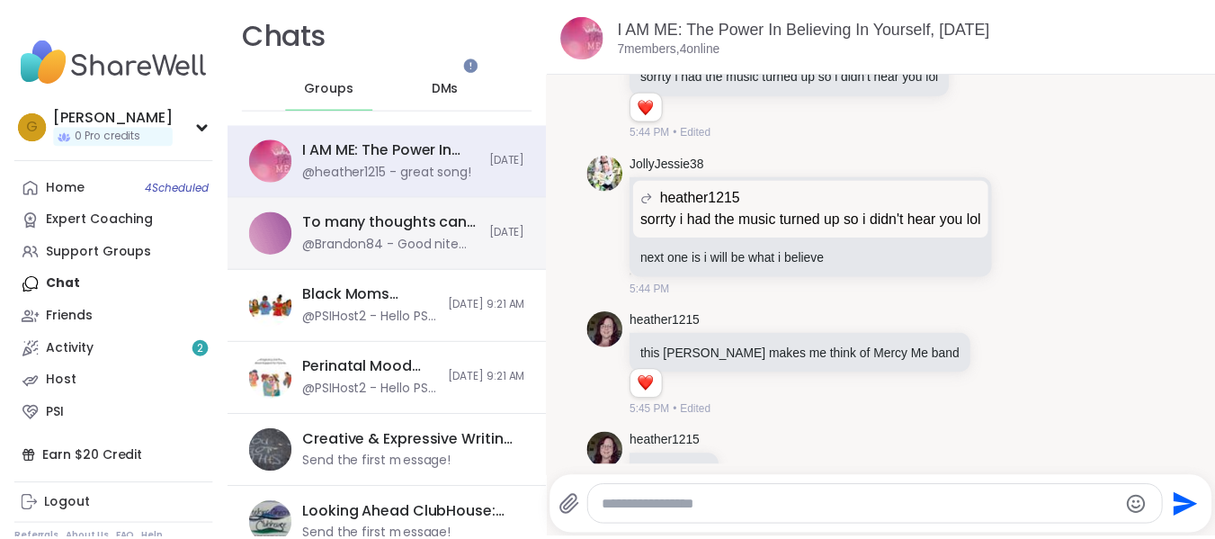
scroll to position [22, 0]
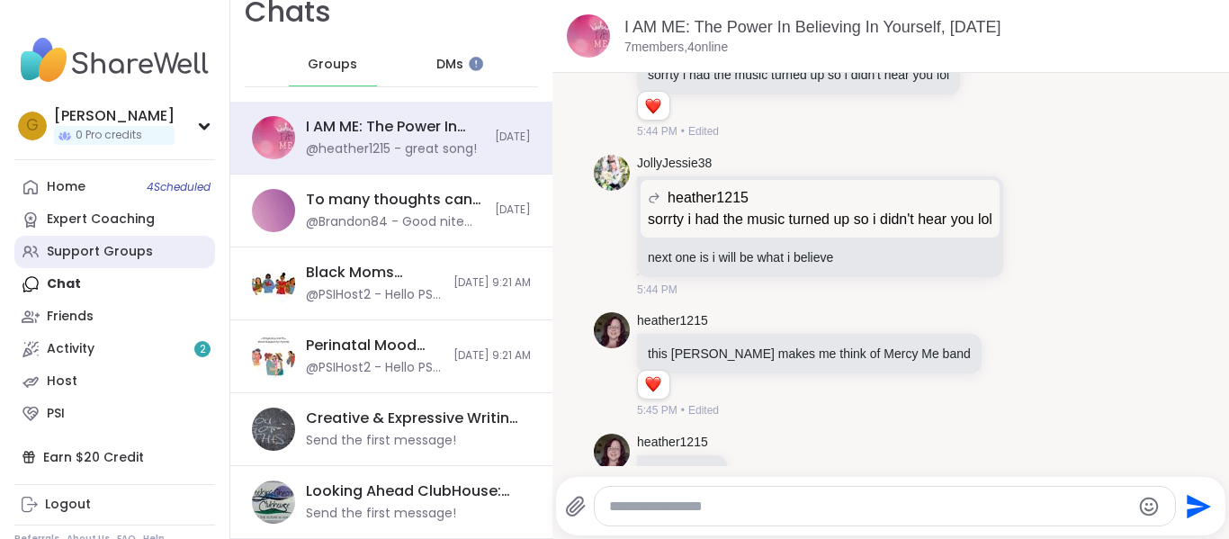
click at [127, 247] on div "Support Groups" at bounding box center [100, 252] width 106 height 18
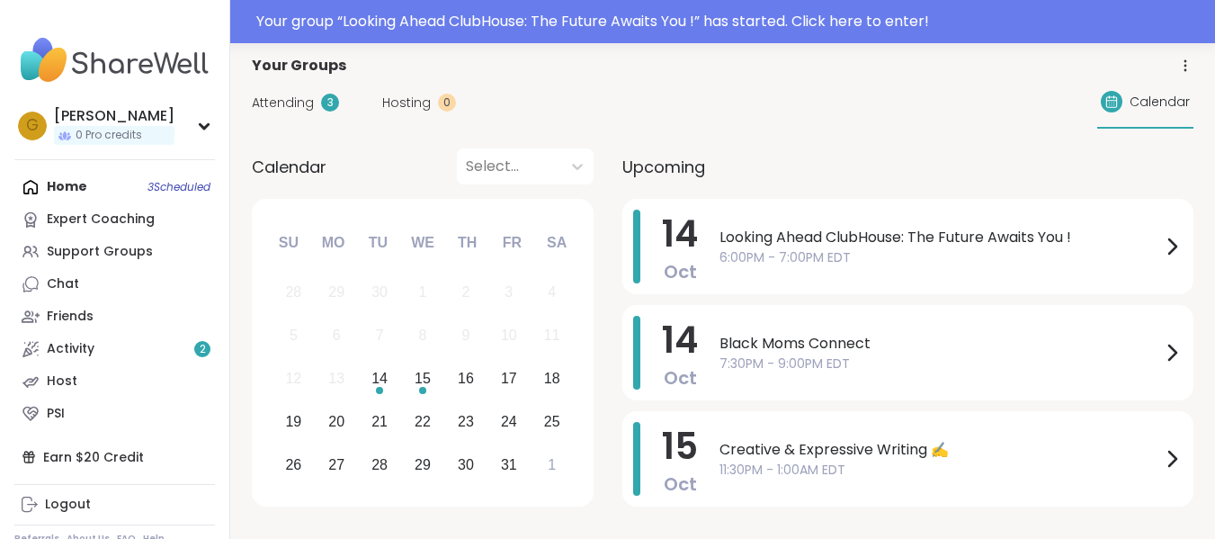
scroll to position [104, 0]
click at [794, 219] on div "Looking Ahead ClubHouse: The Future Awaits You ! 6:00PM - 7:00PM EDT" at bounding box center [951, 246] width 463 height 74
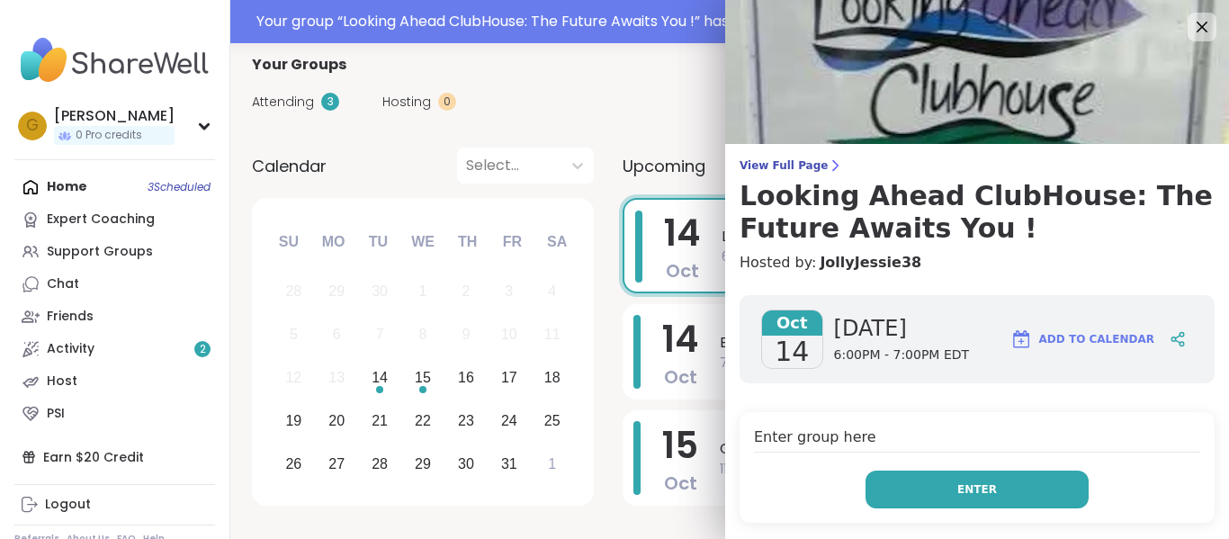
click at [928, 488] on button "Enter" at bounding box center [976, 489] width 223 height 38
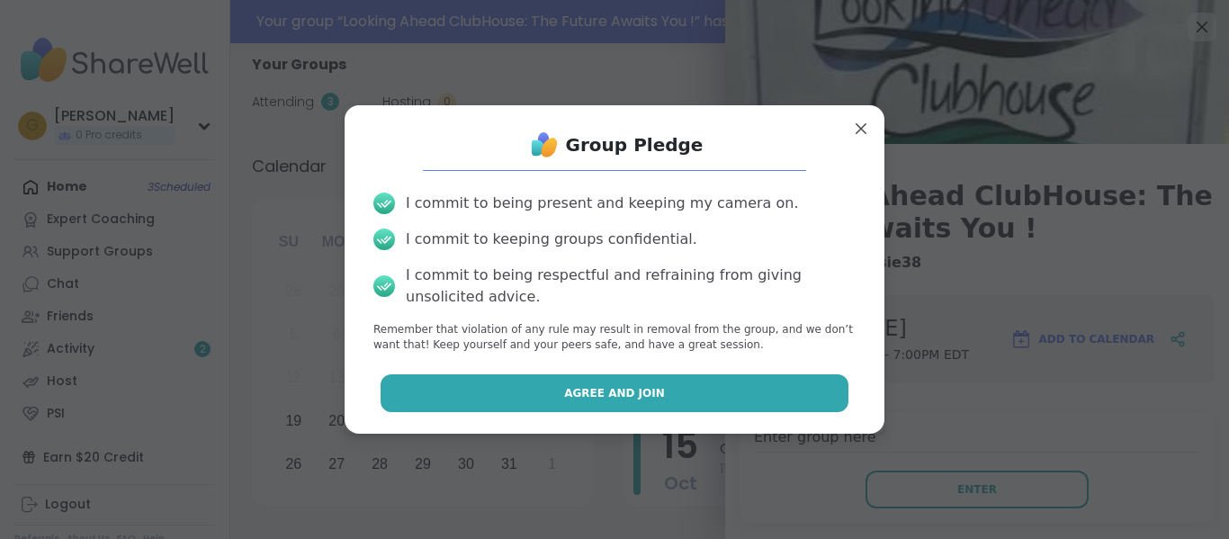
click at [627, 374] on button "Agree and Join" at bounding box center [614, 393] width 469 height 38
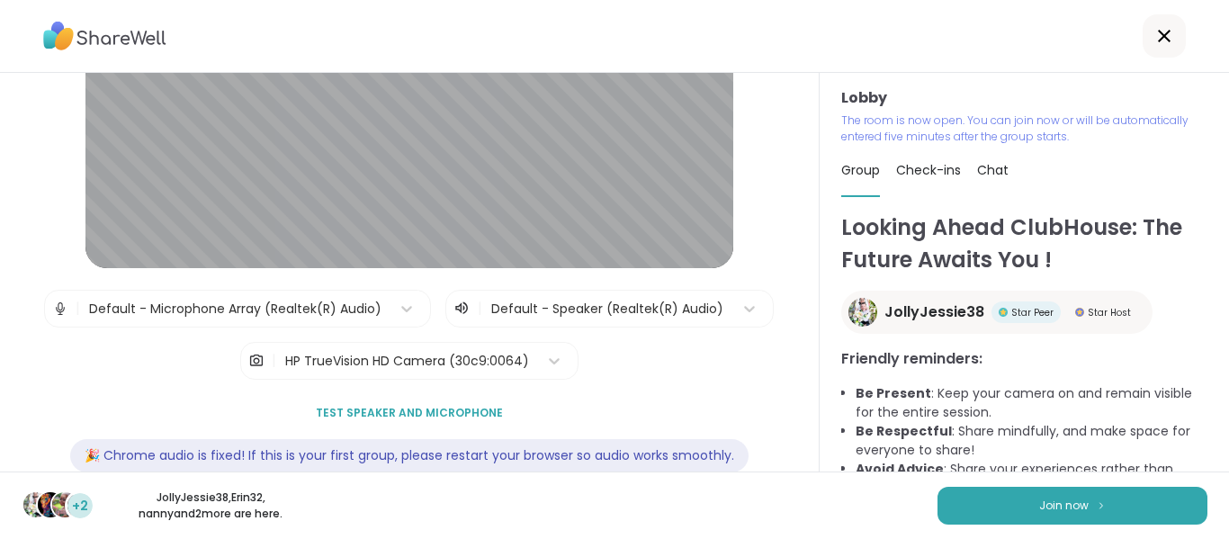
scroll to position [184, 0]
click at [937, 505] on button "Join now" at bounding box center [1072, 506] width 270 height 38
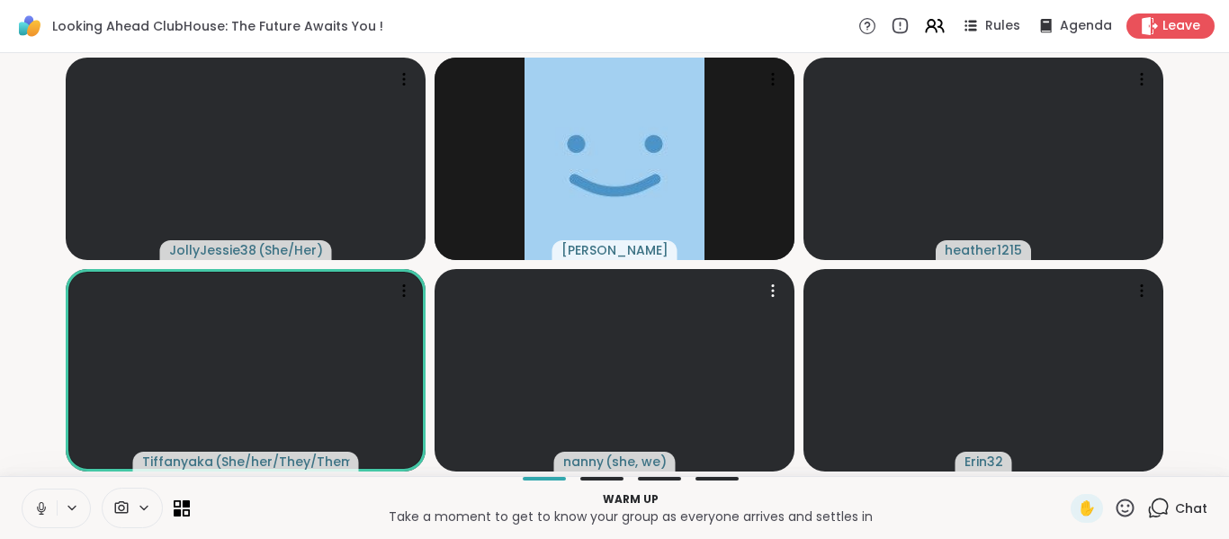
click at [118, 501] on icon at bounding box center [121, 507] width 16 height 17
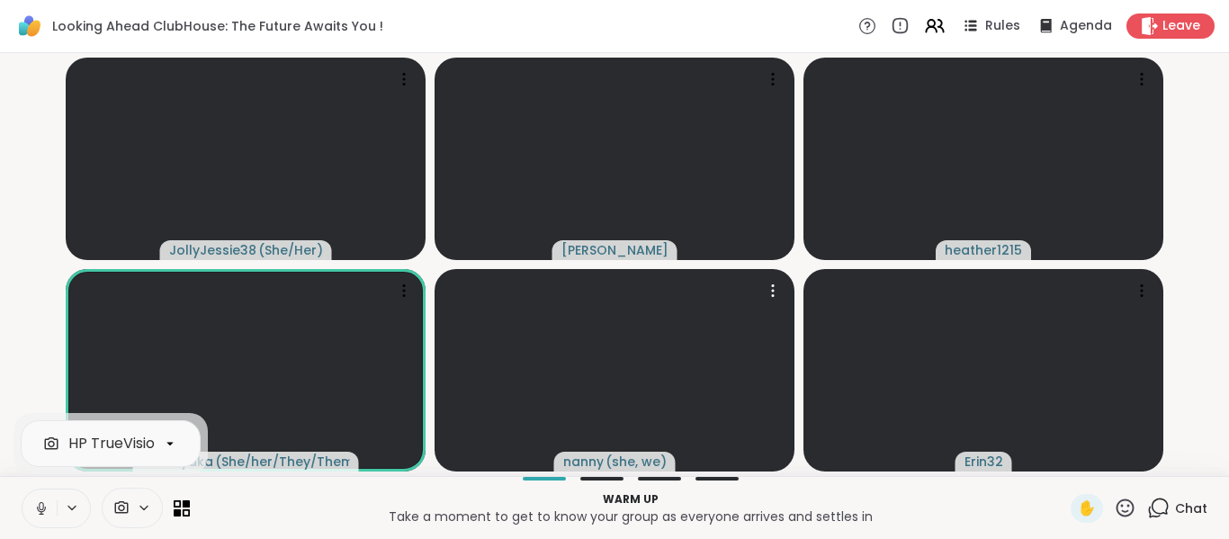
click at [118, 501] on icon at bounding box center [121, 507] width 16 height 17
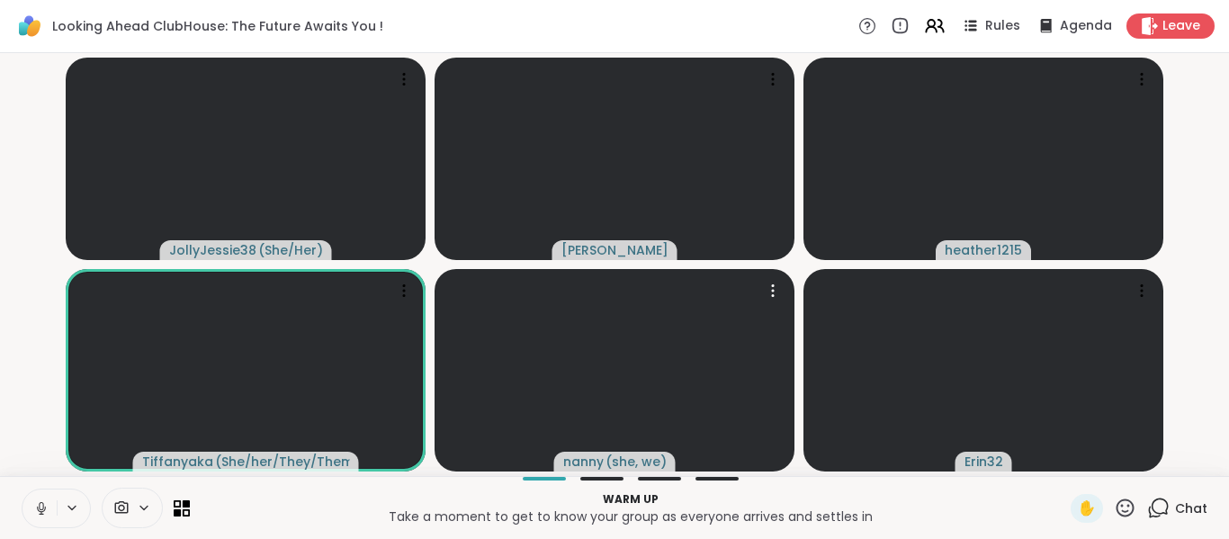
click at [121, 498] on div at bounding box center [132, 508] width 61 height 40
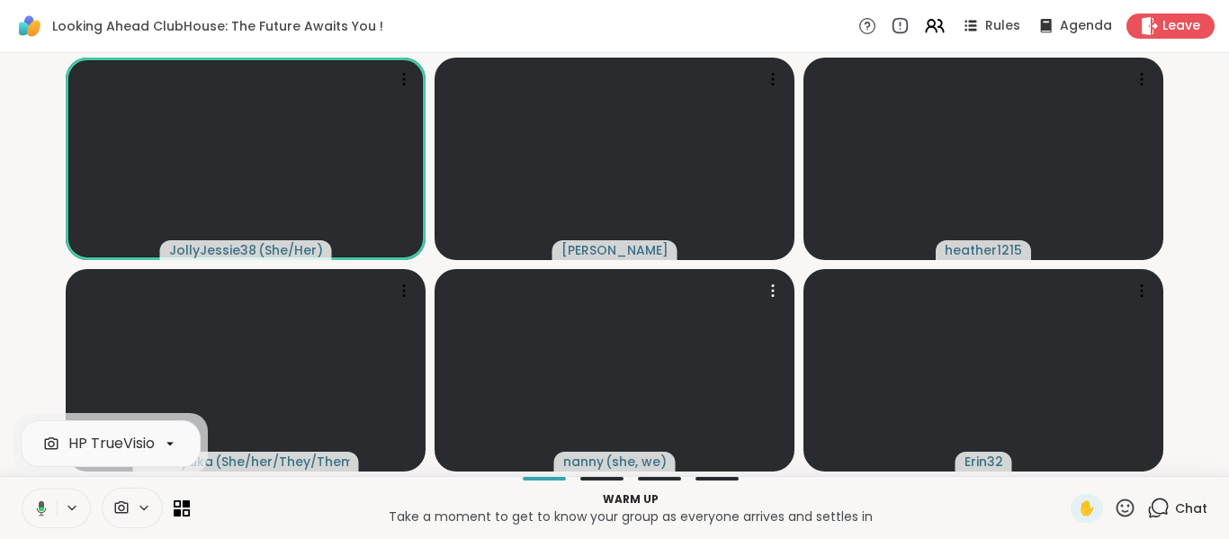
click at [117, 501] on icon at bounding box center [121, 507] width 16 height 17
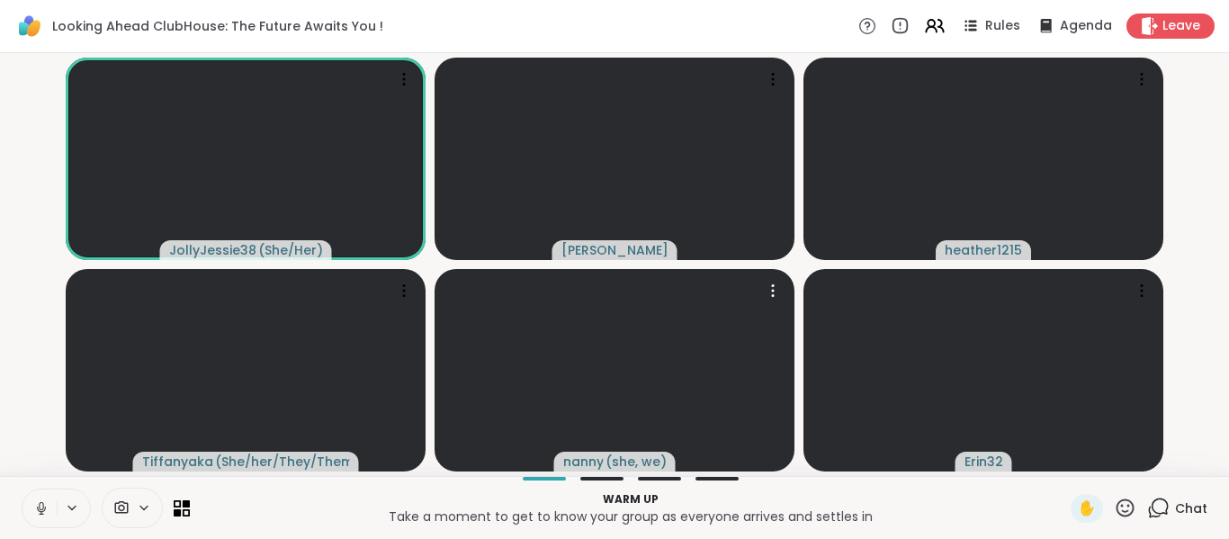
click at [148, 507] on icon at bounding box center [144, 507] width 14 height 15
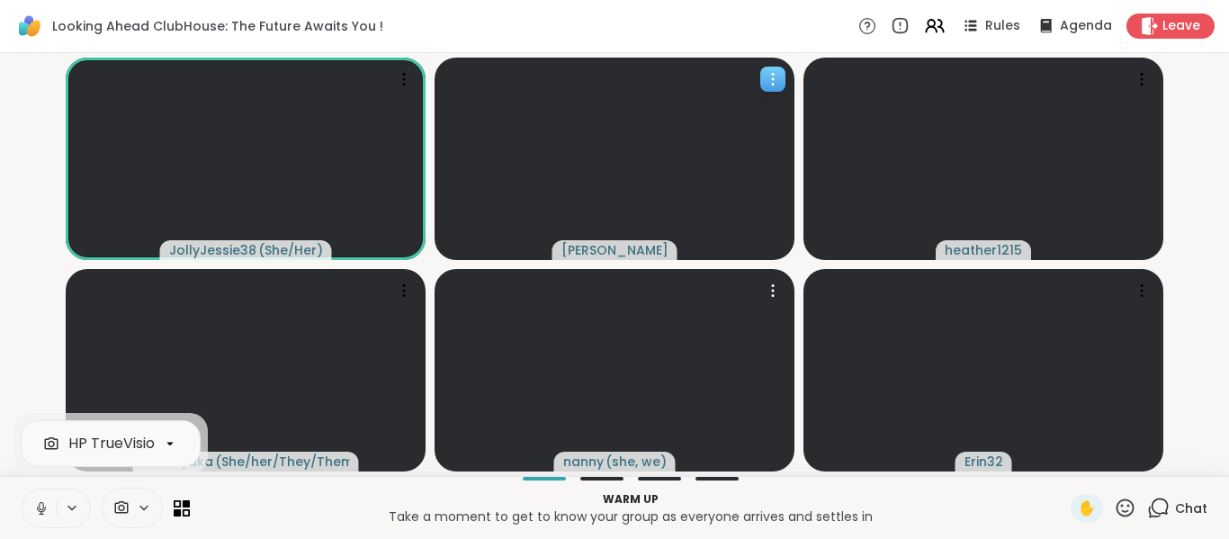
click at [766, 82] on icon at bounding box center [773, 79] width 18 height 18
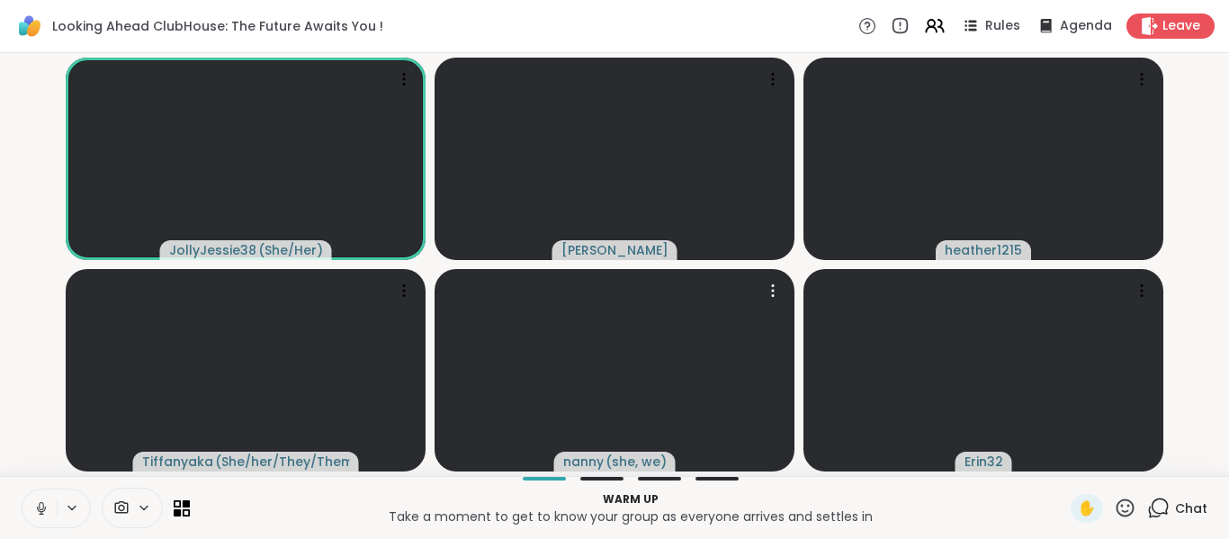
click at [130, 506] on span at bounding box center [120, 507] width 34 height 17
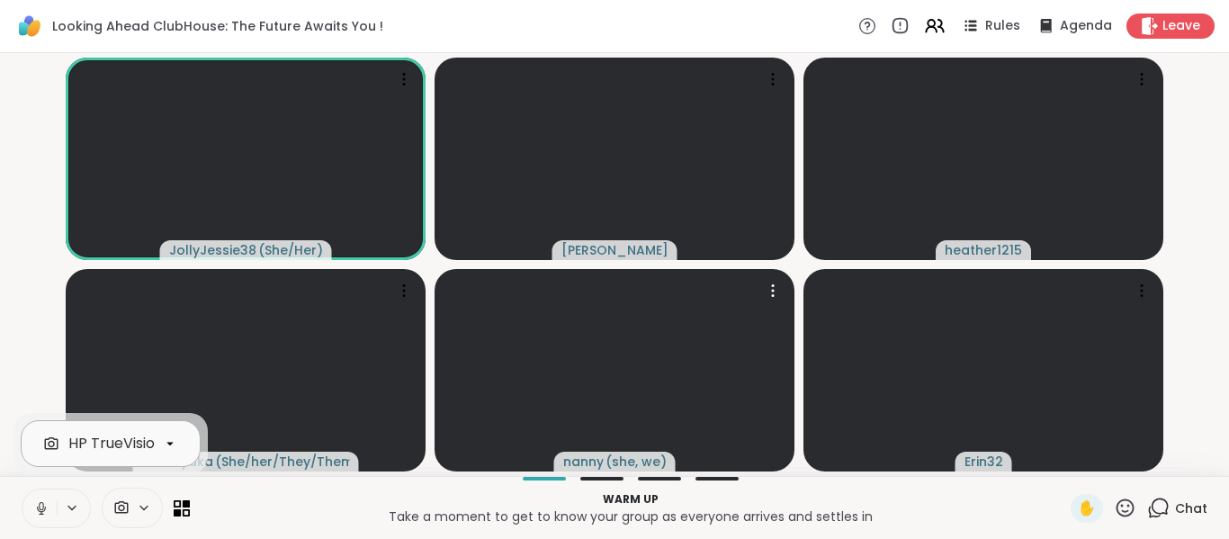
click at [170, 432] on div at bounding box center [170, 443] width 31 height 31
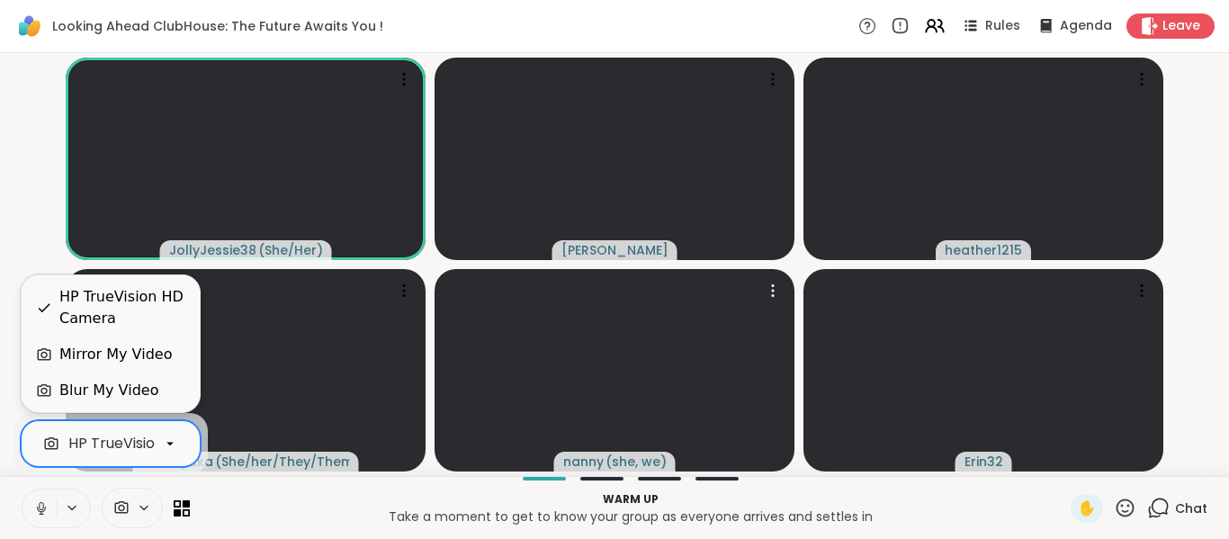
scroll to position [0, 69]
click at [141, 307] on div "HP TrueVision HD Camera" at bounding box center [122, 307] width 126 height 43
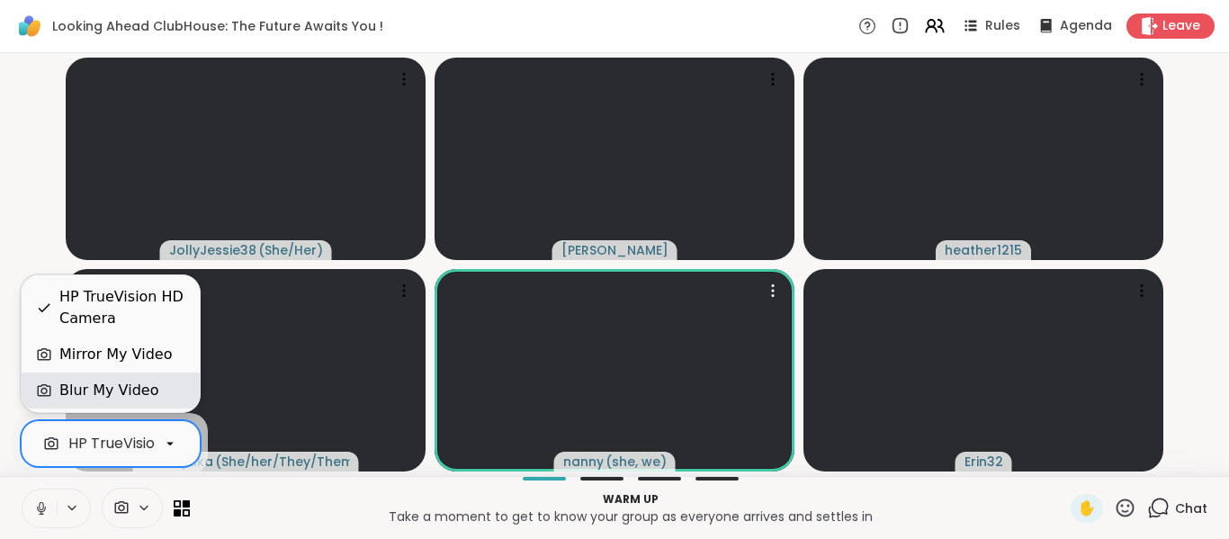
click at [122, 390] on div "Blur My Video" at bounding box center [108, 391] width 99 height 22
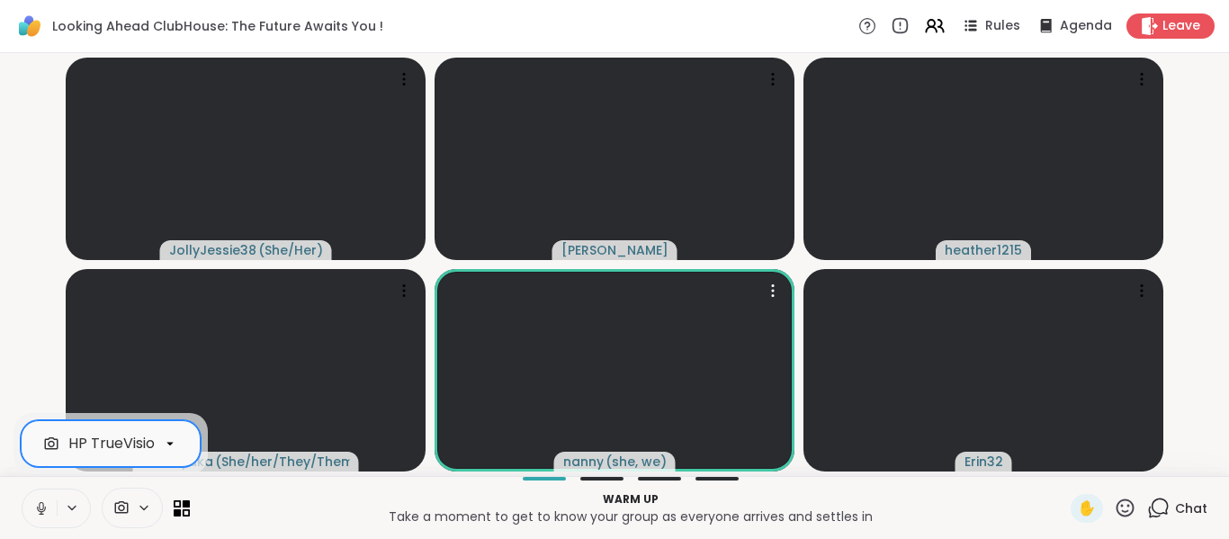
click at [3, 352] on div "JollyJessie38 ( She/Her ) Gilnanelson heather1215 Tiffanyaka ( She/her/They/The…" at bounding box center [614, 264] width 1229 height 423
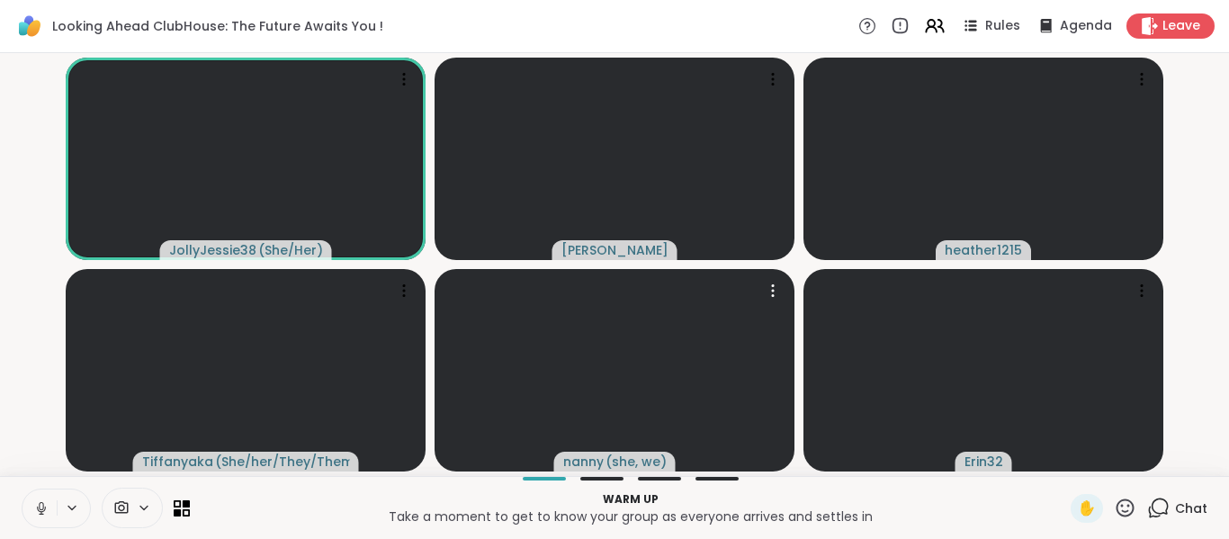
click at [25, 379] on video-player-container "JollyJessie38 ( She/Her ) Gilnanelson heather1215 Tiffanyaka ( She/her/They/The…" at bounding box center [614, 264] width 1207 height 408
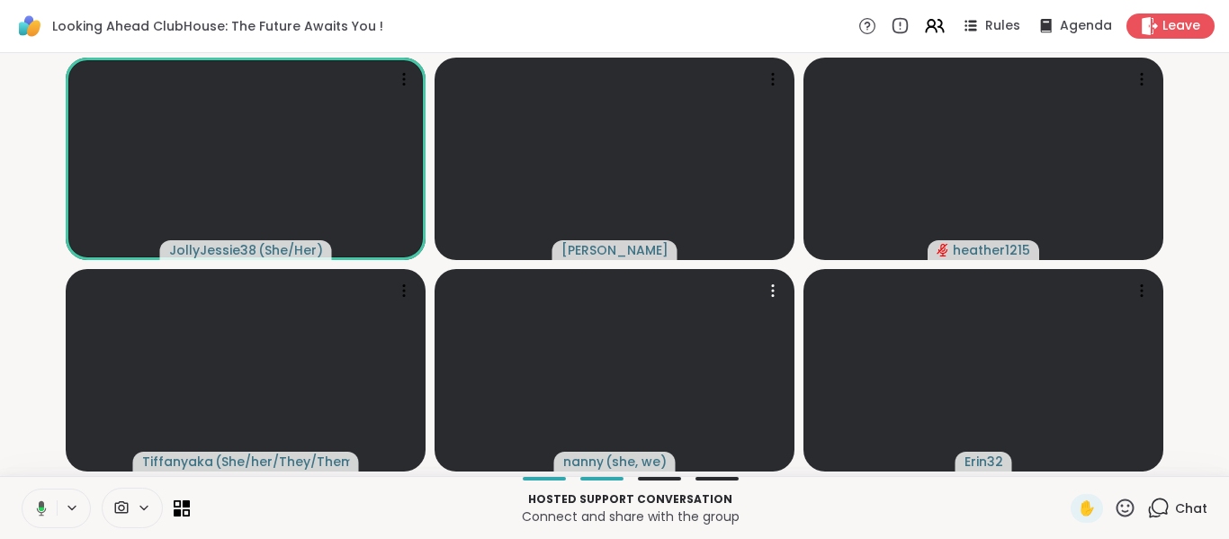
click at [73, 504] on icon at bounding box center [72, 507] width 14 height 15
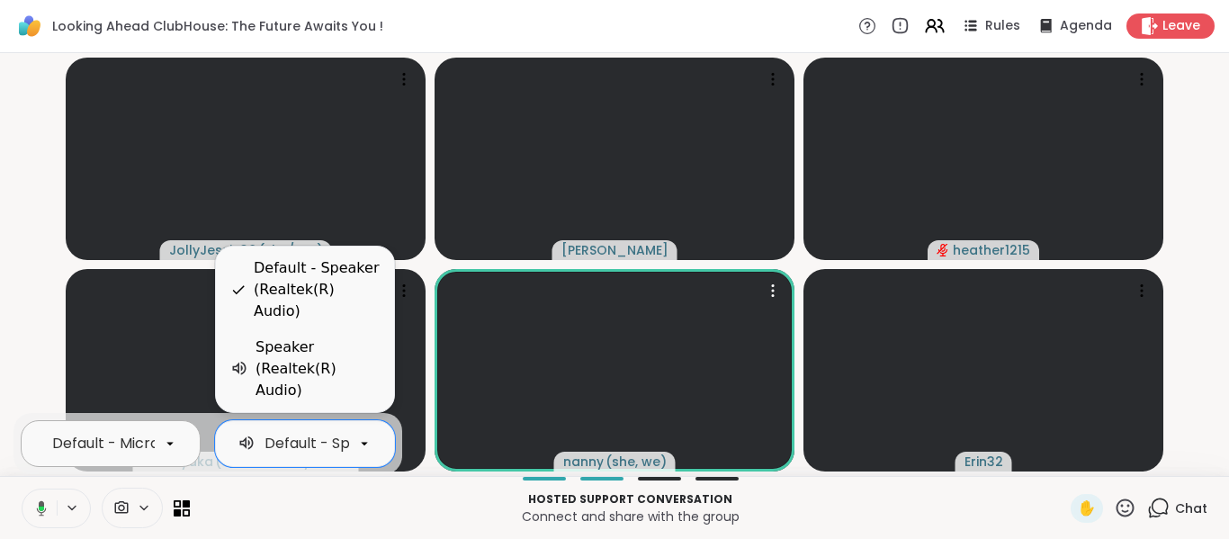
click at [38, 514] on icon at bounding box center [39, 508] width 16 height 16
click at [42, 345] on video-player-container "JollyJessie38 ( She/Her ) Gilnanelson heather1215 Tiffanyaka ( She/her/They/The…" at bounding box center [614, 264] width 1207 height 408
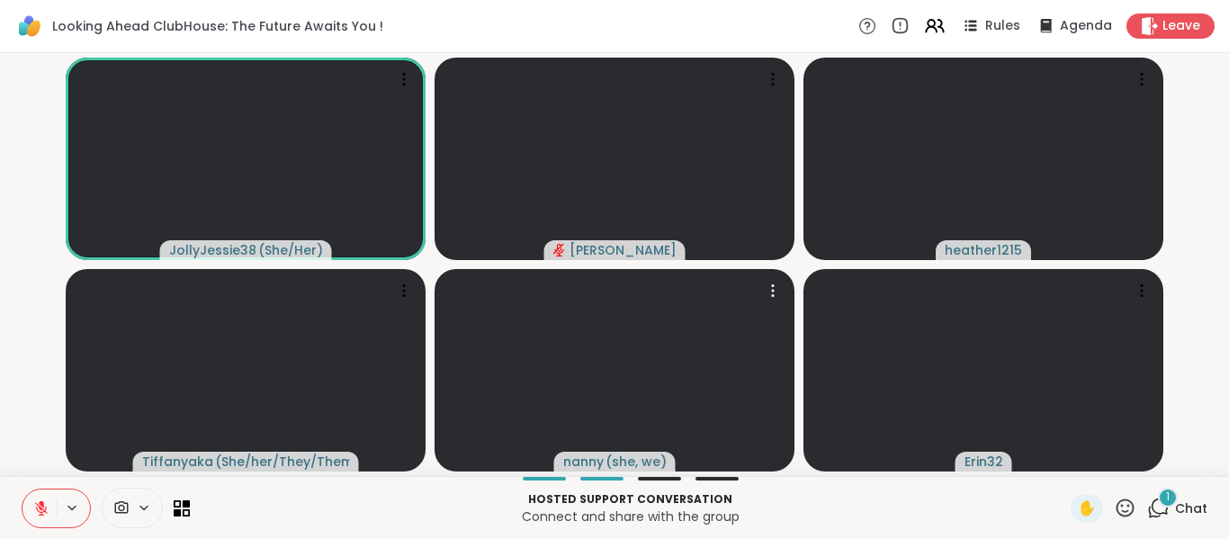
click at [42, 345] on video-player-container "JollyJessie38 ( She/Her ) Gilnanelson heather1215 Tiffanyaka ( She/her/They/The…" at bounding box center [614, 264] width 1207 height 408
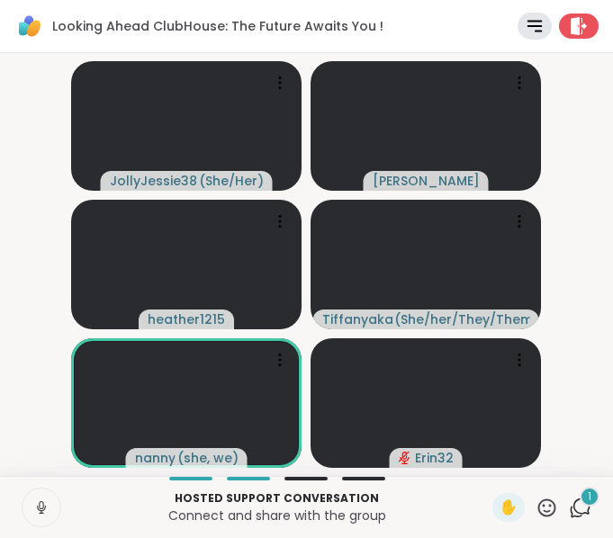
click at [579, 493] on div "1" at bounding box center [589, 497] width 20 height 20
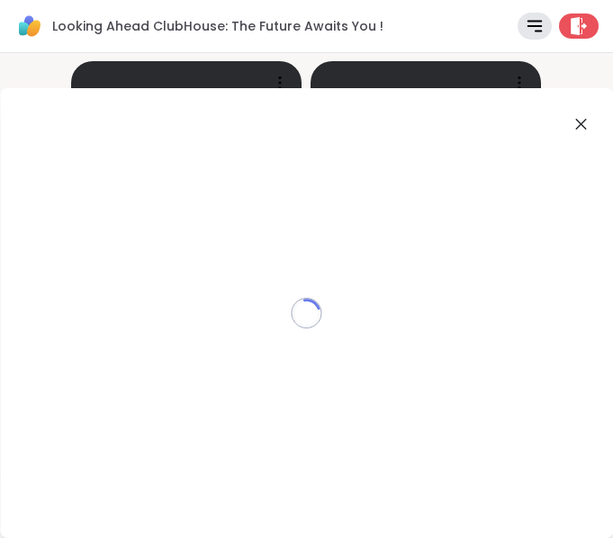
click at [569, 130] on icon at bounding box center [580, 124] width 22 height 22
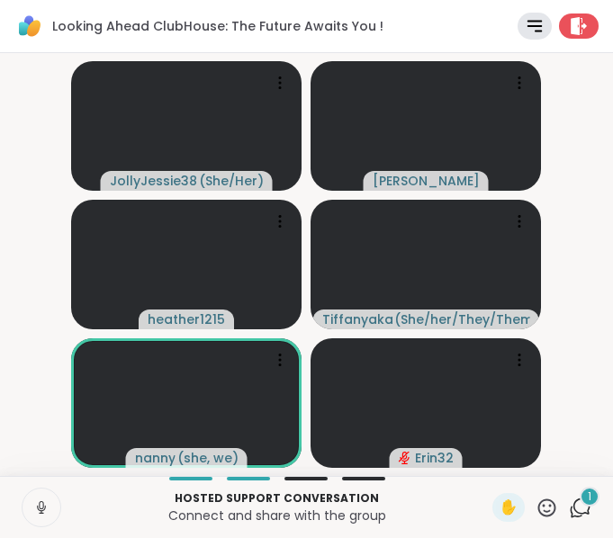
click at [579, 502] on div "1" at bounding box center [589, 497] width 20 height 20
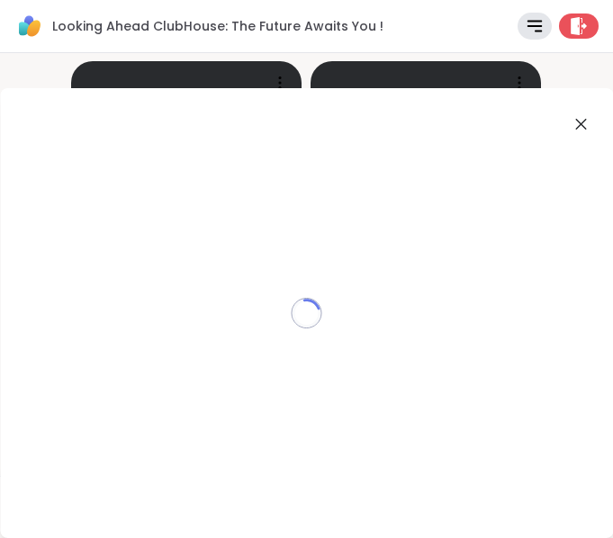
click at [437, 15] on div "Looking Ahead ClubHouse: The Future Awaits You ! Rules Agenda Leave" at bounding box center [306, 26] width 613 height 53
click at [569, 121] on icon at bounding box center [580, 124] width 22 height 22
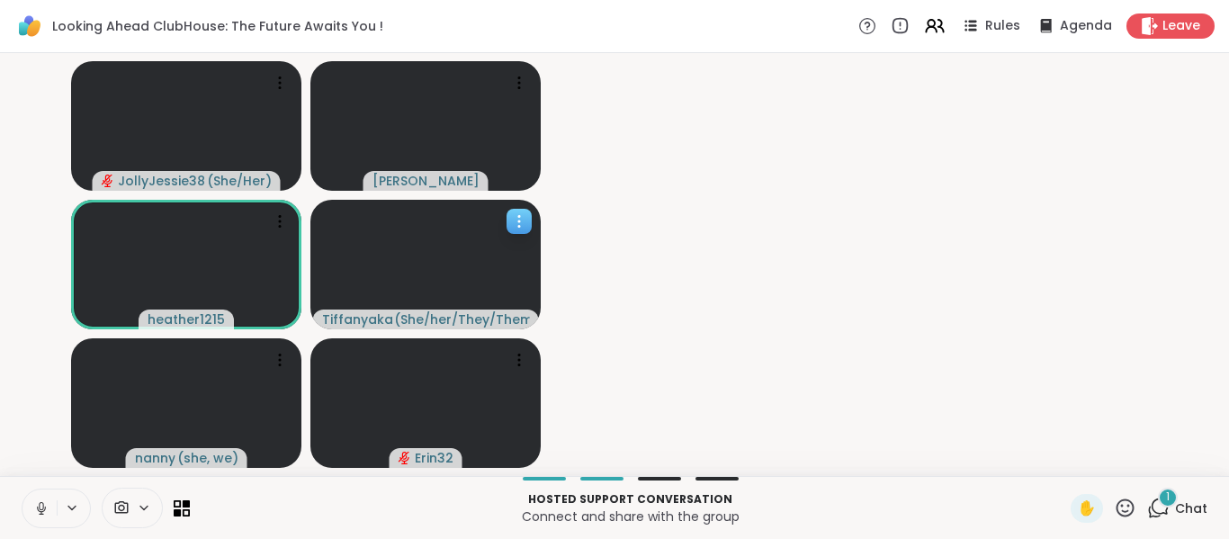
click at [470, 233] on video at bounding box center [425, 265] width 230 height 130
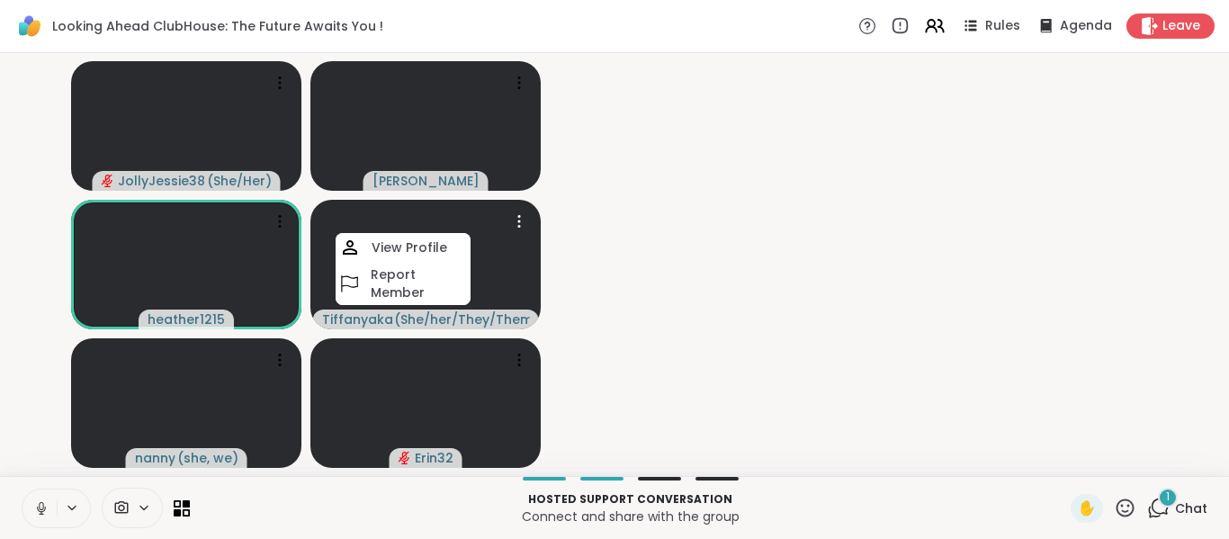
click at [615, 236] on video-player-container "JollyJessie38 ( She/Her ) Gilnanelson heather1215 Tiffanyaka ( She/her/They/The…" at bounding box center [614, 264] width 1207 height 408
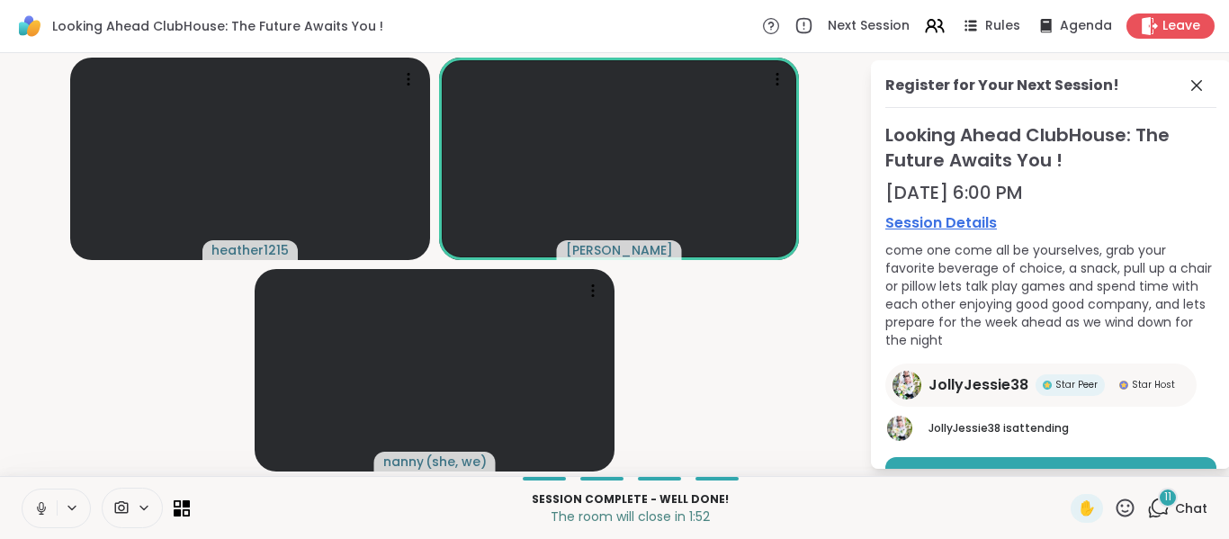
click at [0, 146] on div "heather1215 [PERSON_NAME] ( she, we ) Register for Your Next Session! Looking A…" at bounding box center [614, 264] width 1229 height 423
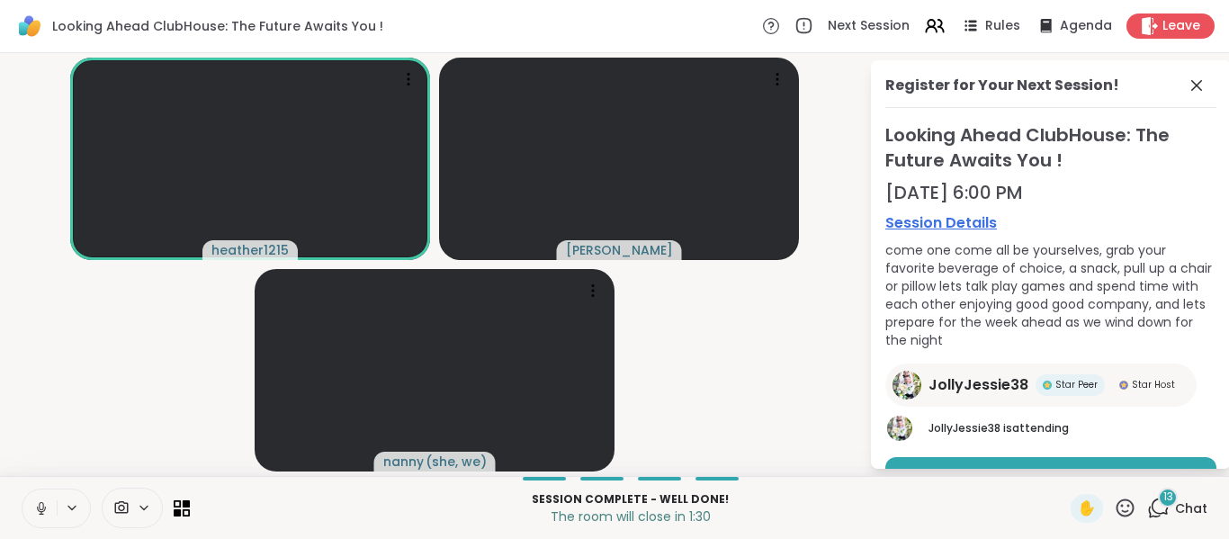
click at [612, 98] on div "Register for Your Next Session!" at bounding box center [1050, 91] width 331 height 33
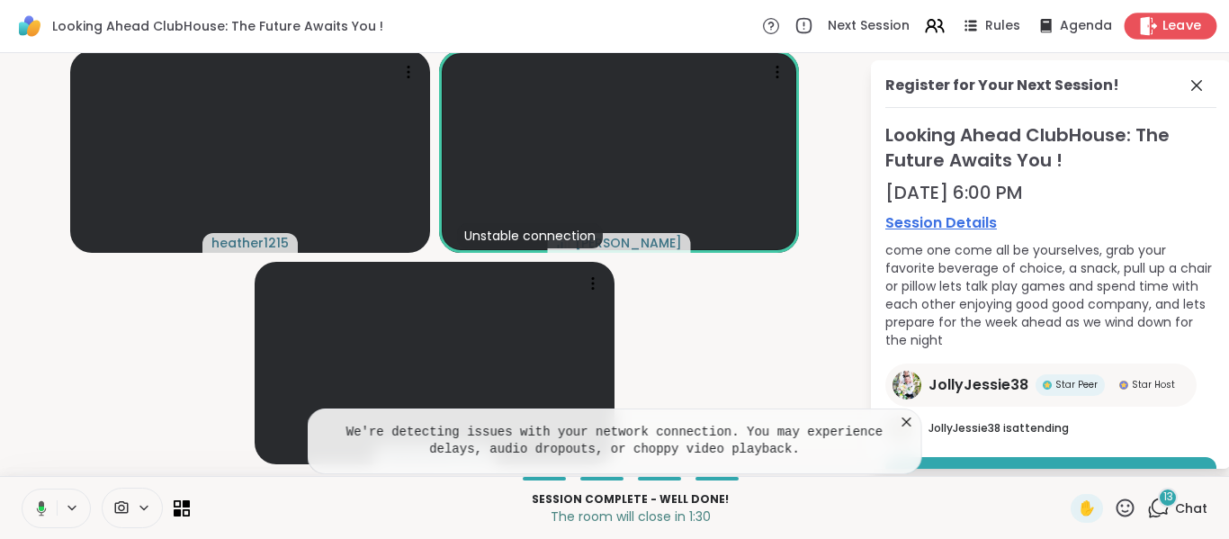
click at [612, 17] on span "Leave" at bounding box center [1182, 26] width 40 height 19
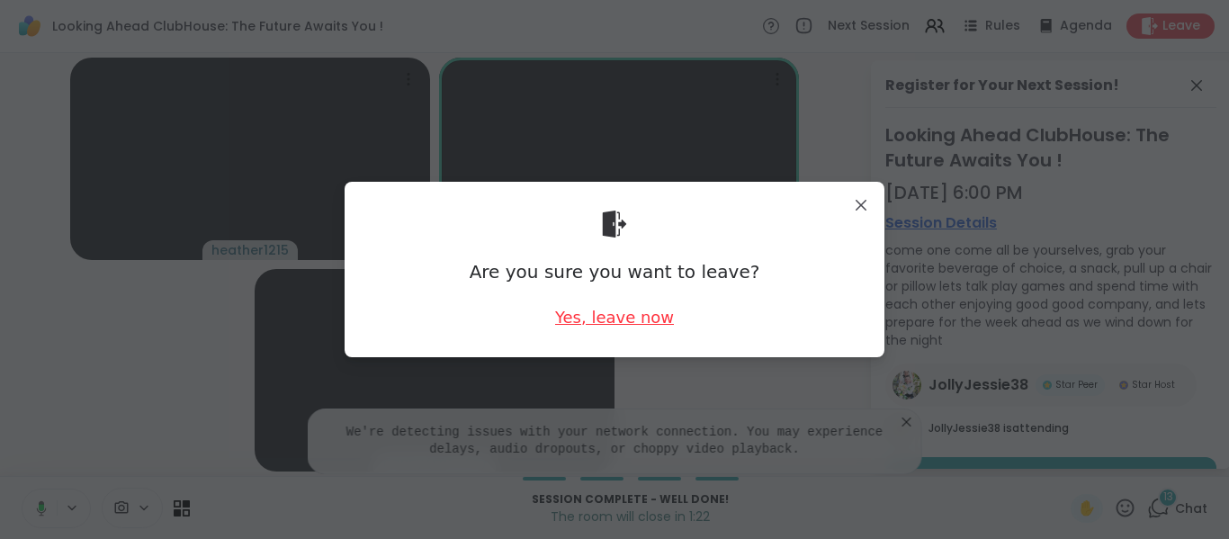
click at [612, 322] on div "Yes, leave now" at bounding box center [614, 317] width 119 height 22
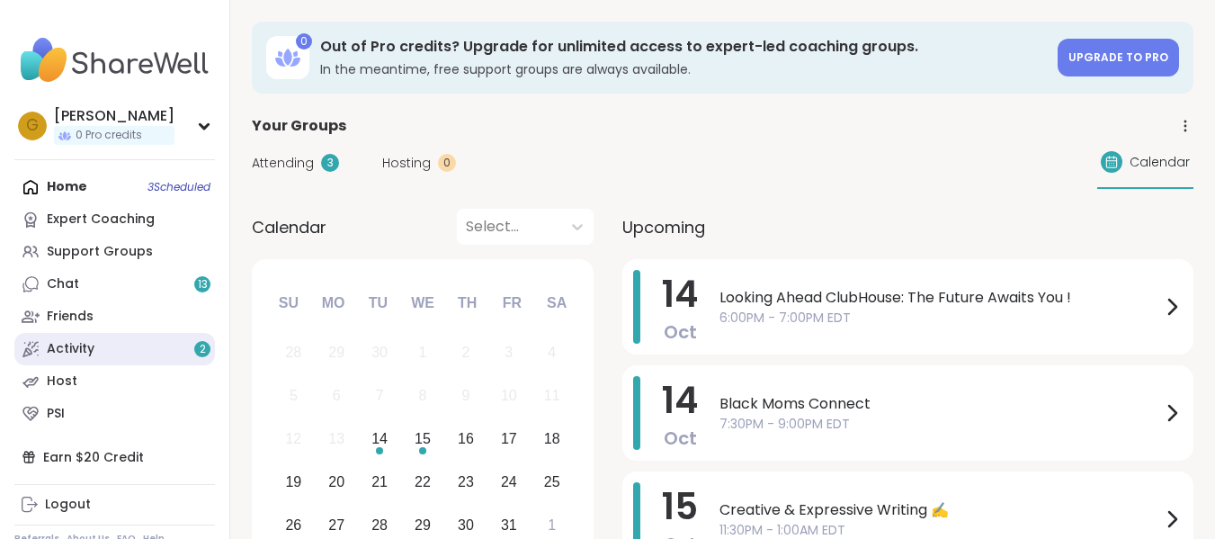
drag, startPoint x: 0, startPoint y: 0, endPoint x: 70, endPoint y: 345, distance: 352.5
click at [70, 345] on div "Activity 2" at bounding box center [71, 349] width 48 height 18
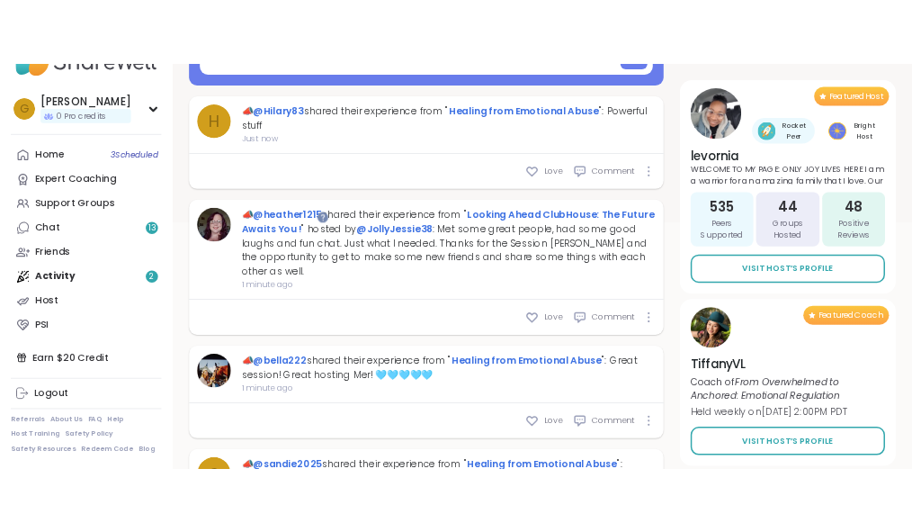
scroll to position [369, 0]
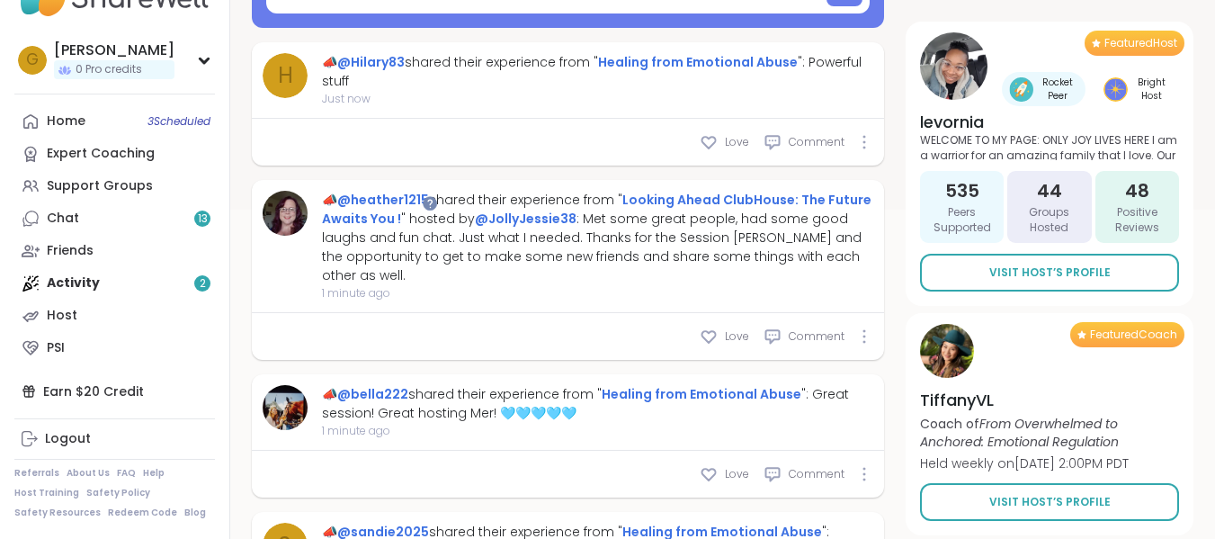
click at [377, 463] on div "Love Comment" at bounding box center [568, 474] width 632 height 47
type textarea "*"
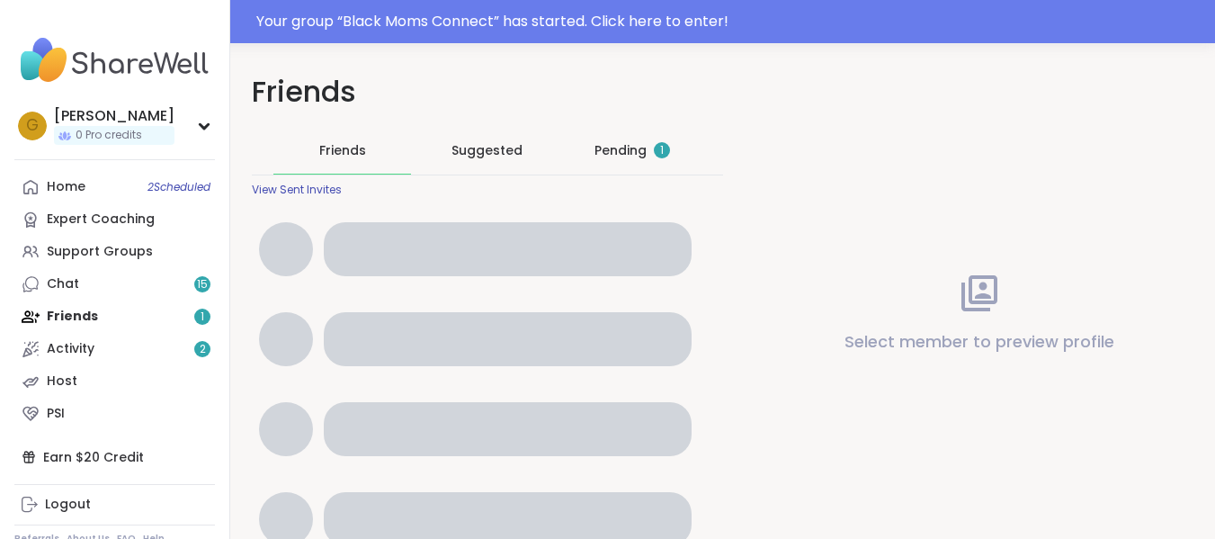
click at [88, 276] on link "Chat 15" at bounding box center [114, 284] width 201 height 32
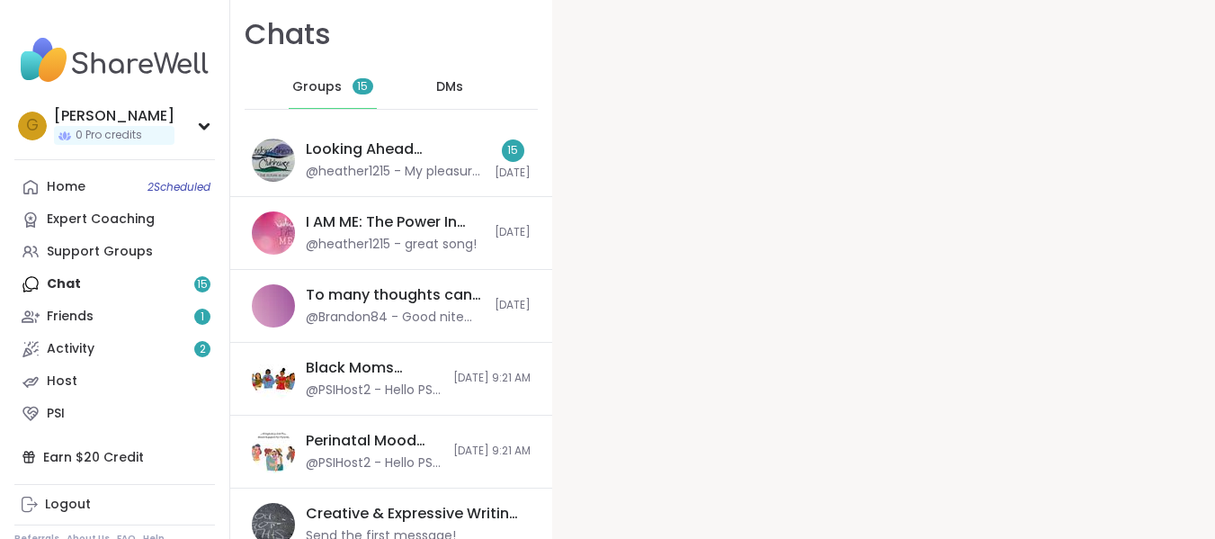
click at [110, 185] on link "Home 2 Scheduled" at bounding box center [114, 187] width 201 height 32
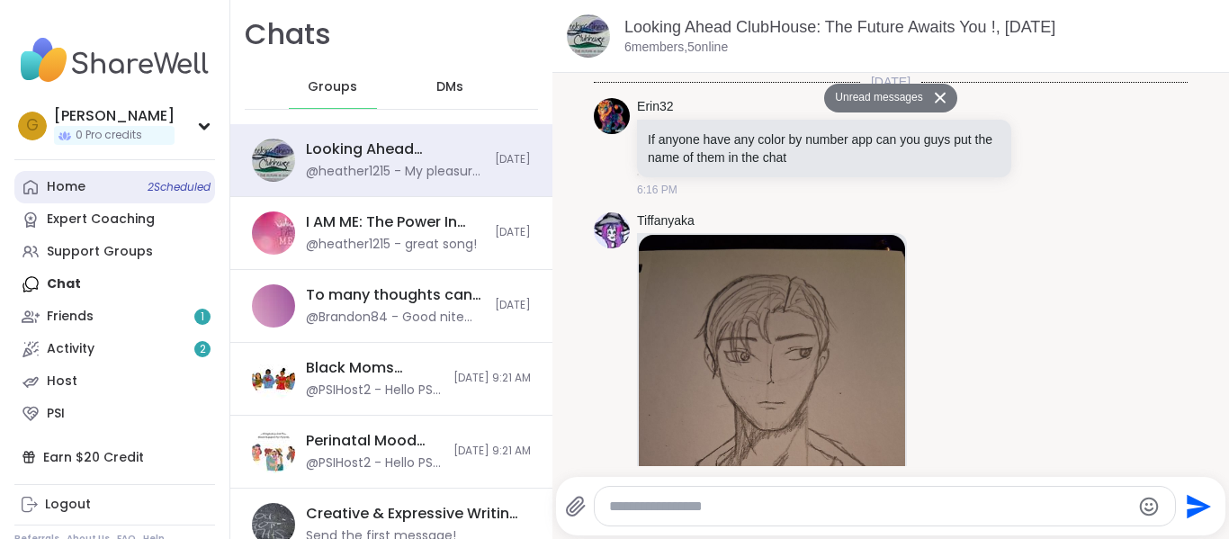
click at [169, 191] on span "2 Scheduled" at bounding box center [179, 187] width 63 height 14
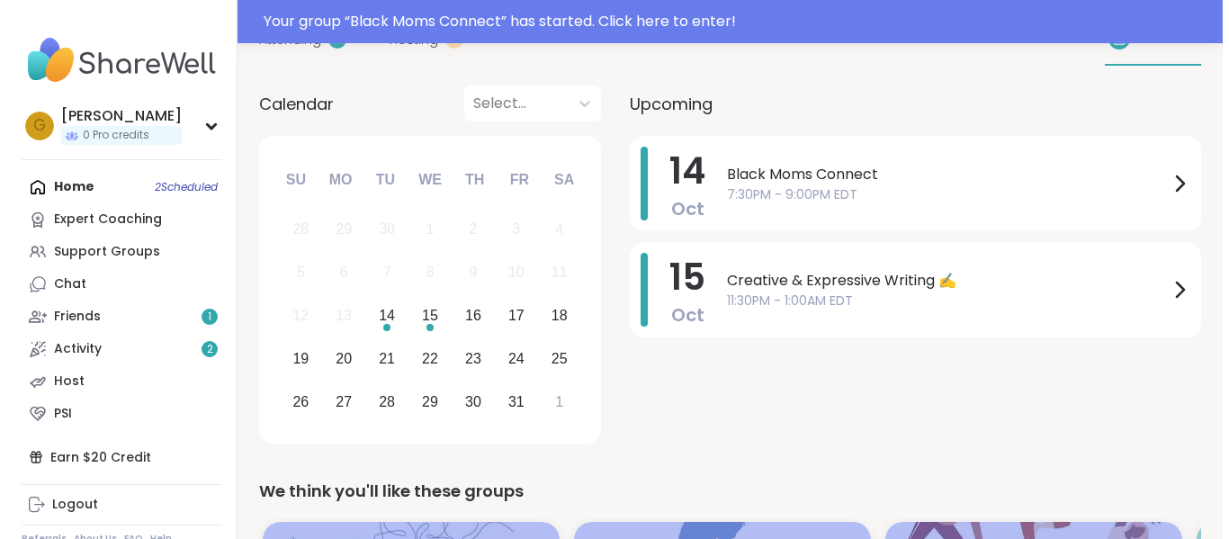
scroll to position [118, 0]
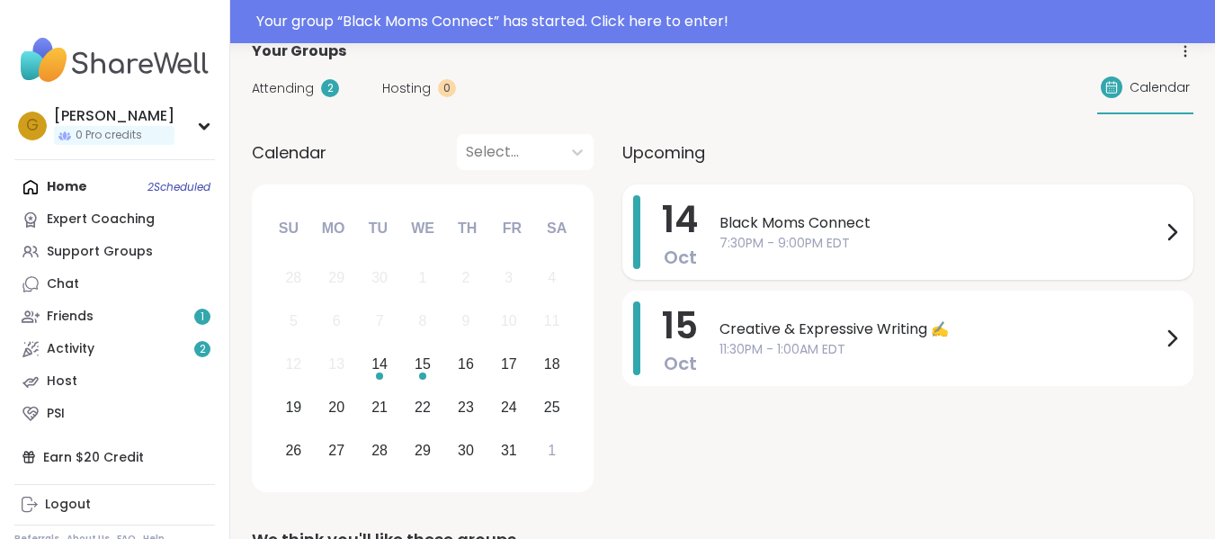
click at [840, 246] on span "7:30PM - 9:00PM EDT" at bounding box center [941, 243] width 442 height 19
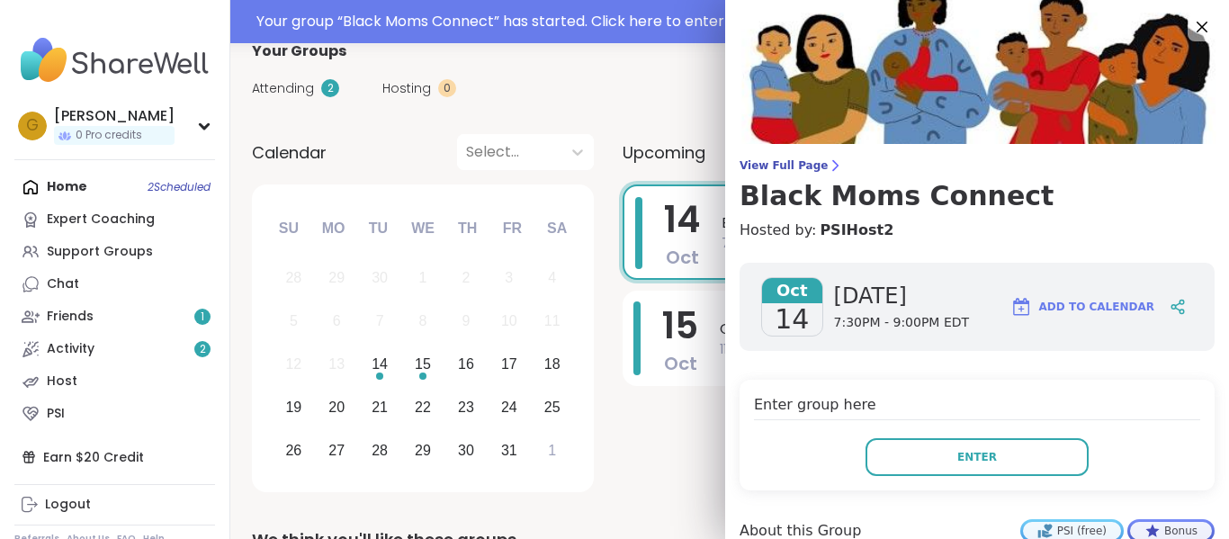
scroll to position [0, 0]
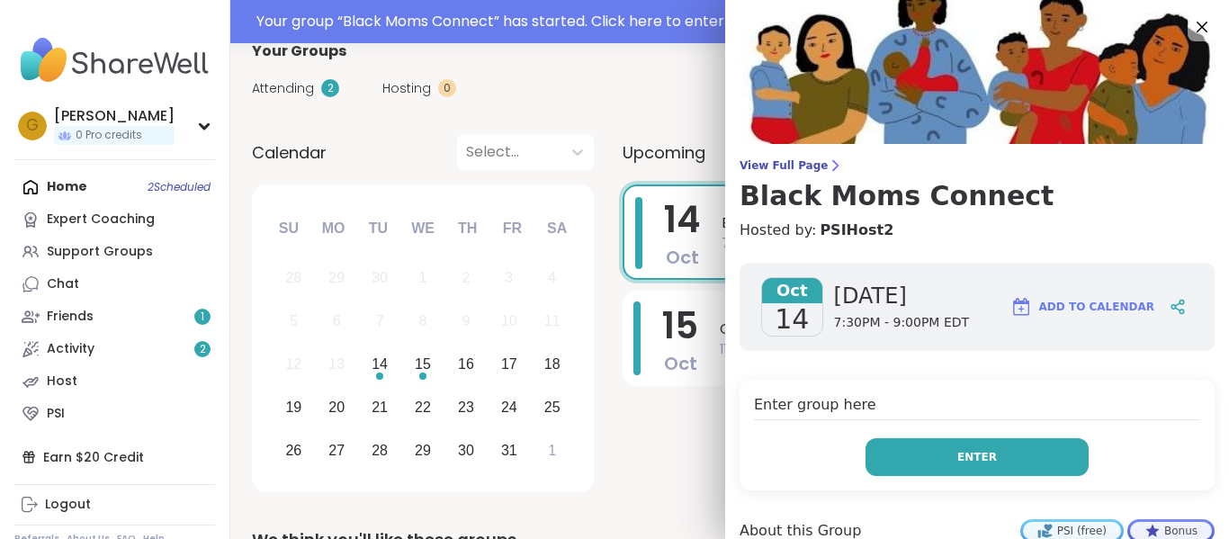
click at [957, 461] on span "Enter" at bounding box center [977, 457] width 40 height 16
